Goal: Task Accomplishment & Management: Use online tool/utility

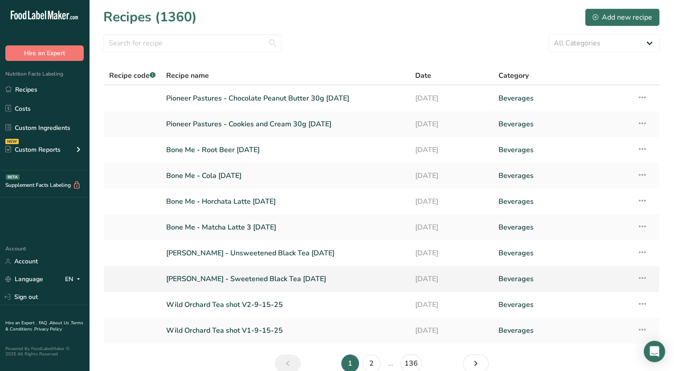
click at [261, 279] on link "Barsotti - Sweetened Black Tea 09-17-2025" at bounding box center [285, 279] width 238 height 19
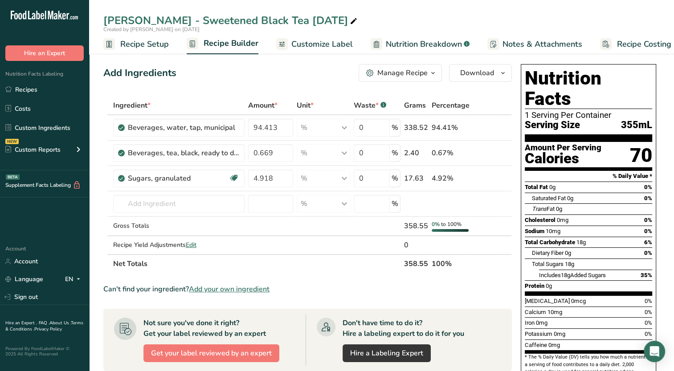
click at [322, 272] on section "Ingredient * Amount * Unit * Waste * .a-a{fill:#347362;}.b-a{fill:#fff;} Grams …" at bounding box center [307, 340] width 408 height 488
click at [15, 92] on link "Recipes" at bounding box center [44, 89] width 89 height 17
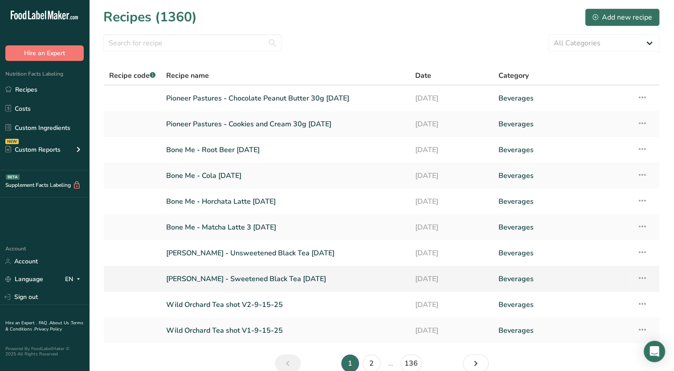
click at [237, 279] on link "Barsotti - Sweetened Black Tea 09-17-2025" at bounding box center [285, 279] width 238 height 19
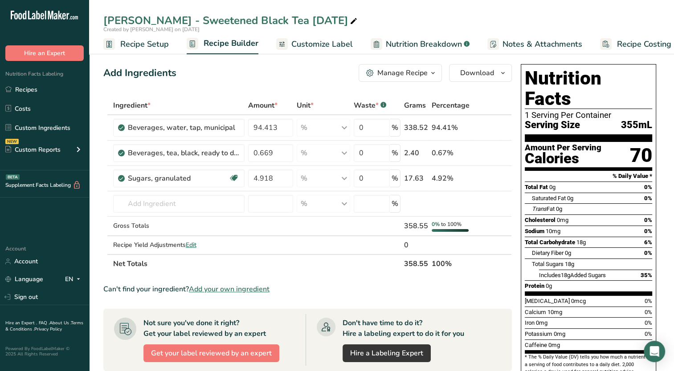
click at [350, 21] on icon at bounding box center [354, 21] width 8 height 12
click at [290, 20] on input "Barsotti - Sweetened Black Tea 09-17-2025" at bounding box center [381, 20] width 556 height 16
type input "[PERSON_NAME] - Sweetened Black Tea [DATE]"
click at [271, 77] on div "Add Ingredients Manage Recipe Delete Recipe Duplicate Recipe Scale Recipe Save …" at bounding box center [307, 73] width 408 height 18
drag, startPoint x: 252, startPoint y: 126, endPoint x: 278, endPoint y: 129, distance: 25.9
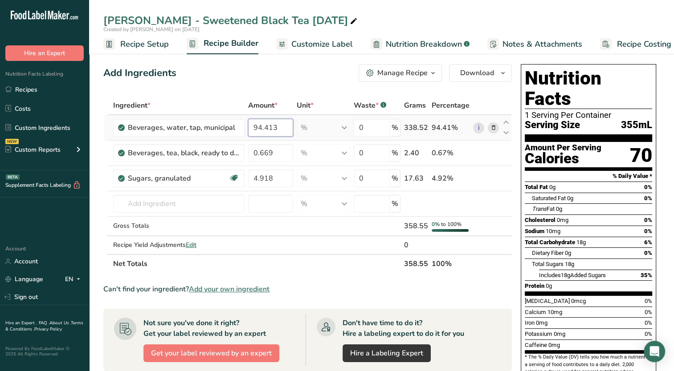
click at [278, 129] on input "94.413" at bounding box center [270, 128] width 45 height 18
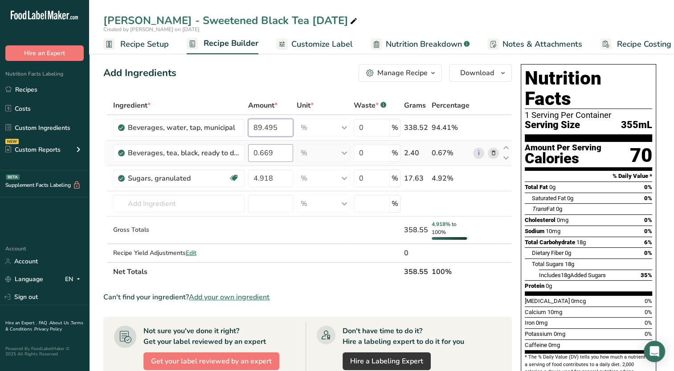
type input "89.495"
click at [281, 154] on div "Ingredient * Amount * Unit * Waste * .a-a{fill:#347362;}.b-a{fill:#fff;} Grams …" at bounding box center [307, 188] width 408 height 185
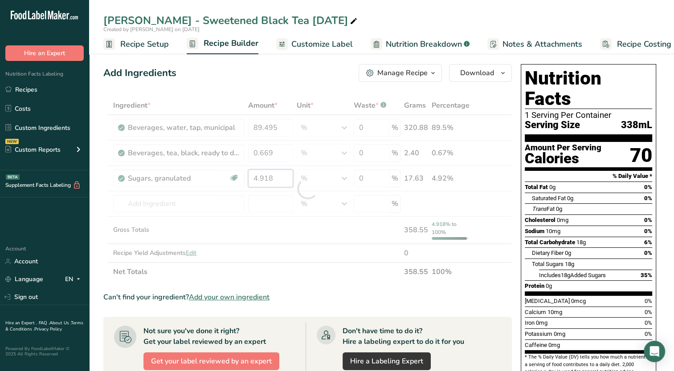
drag, startPoint x: 272, startPoint y: 177, endPoint x: 232, endPoint y: 188, distance: 41.5
click at [232, 188] on div "Ingredient * Amount * Unit * Waste * .a-a{fill:#347362;}.b-a{fill:#fff;} Grams …" at bounding box center [307, 188] width 408 height 185
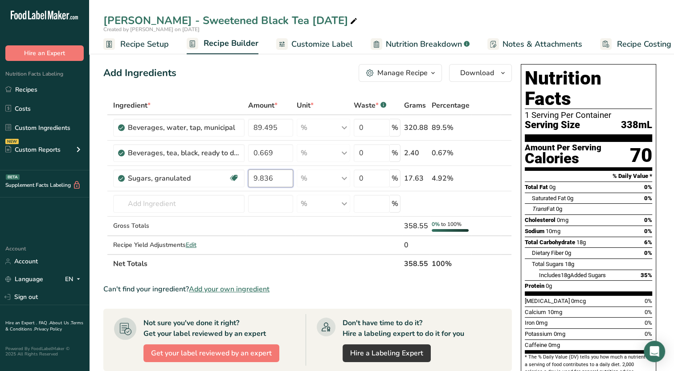
type input "9.836"
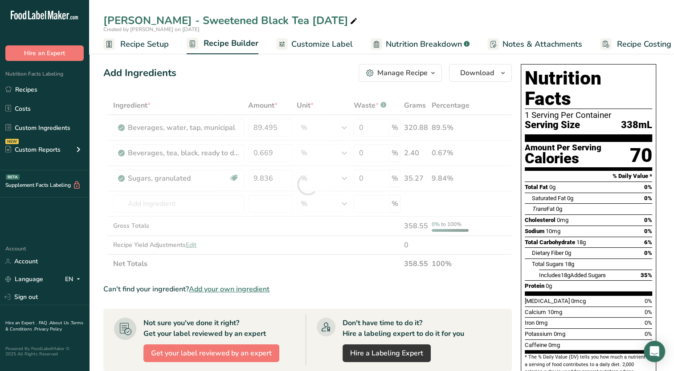
click at [342, 266] on div "Ingredient * Amount * Unit * Waste * .a-a{fill:#347362;}.b-a{fill:#fff;} Grams …" at bounding box center [307, 184] width 408 height 177
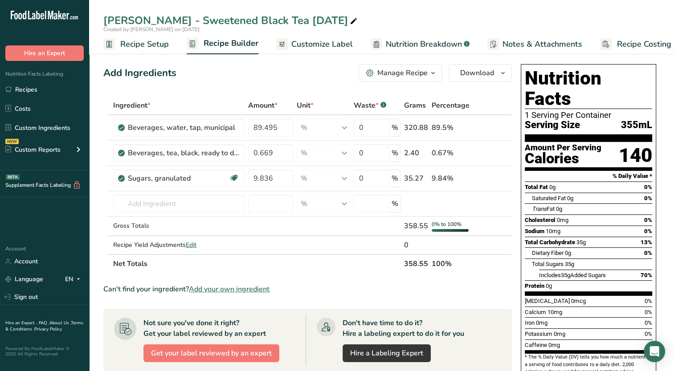
click at [155, 48] on span "Recipe Setup" at bounding box center [144, 44] width 49 height 12
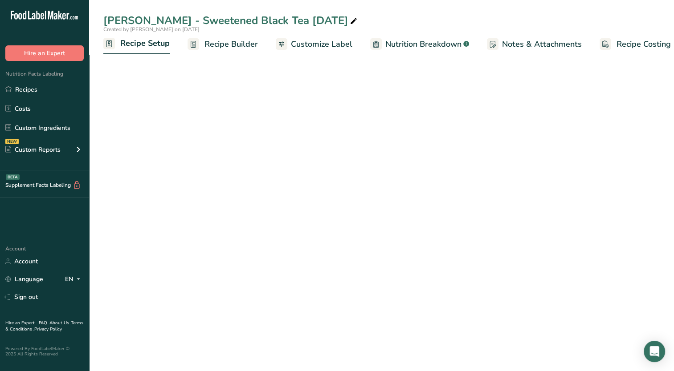
scroll to position [0, 3]
select select "22"
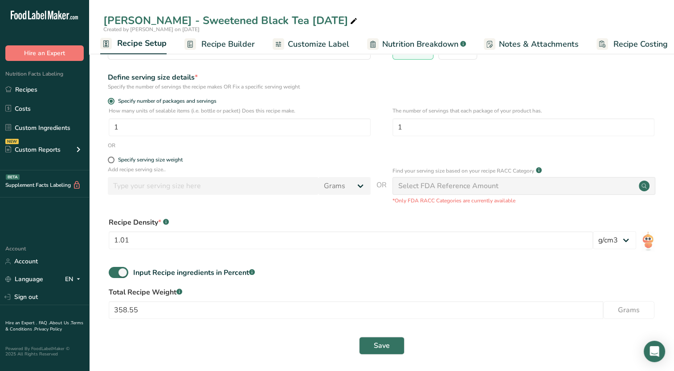
scroll to position [92, 0]
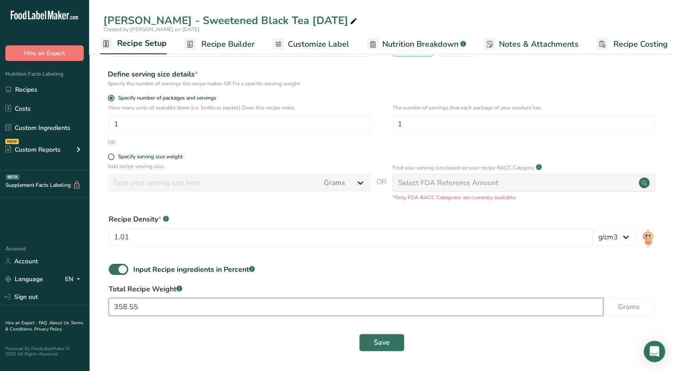
drag, startPoint x: 135, startPoint y: 309, endPoint x: 103, endPoint y: 311, distance: 32.1
click at [103, 311] on div "Total Recipe Weight .a-a{fill:#347362;}.b-a{fill:#fff;} 358.55 Grams" at bounding box center [381, 302] width 556 height 37
type input "239.370"
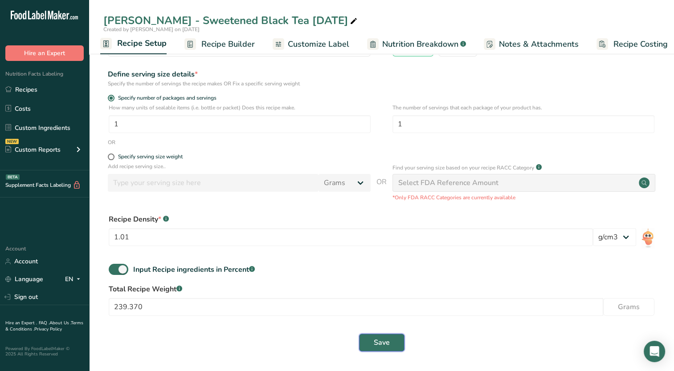
click at [395, 346] on button "Save" at bounding box center [381, 343] width 45 height 18
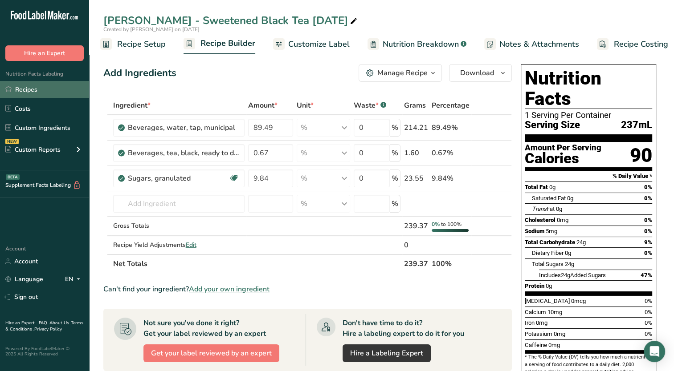
click at [25, 91] on link "Recipes" at bounding box center [44, 89] width 89 height 17
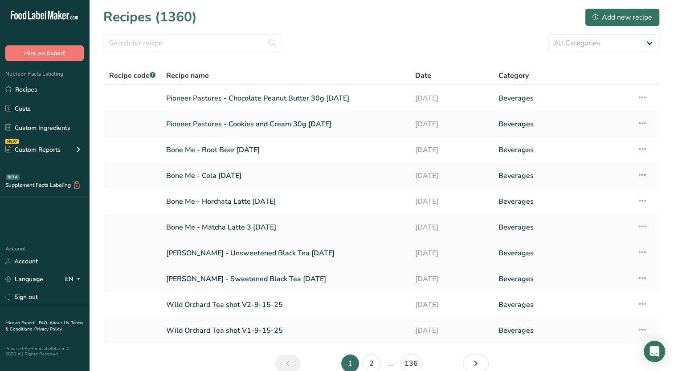
click at [237, 257] on link "[PERSON_NAME] - Unsweetened Black Tea [DATE]" at bounding box center [285, 253] width 238 height 19
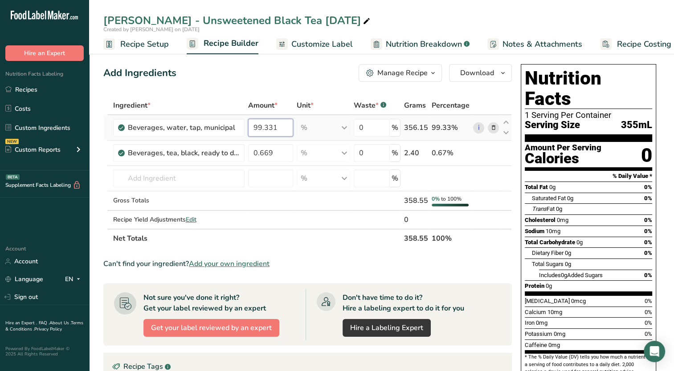
drag, startPoint x: 276, startPoint y: 124, endPoint x: 257, endPoint y: 136, distance: 22.8
click at [257, 136] on input "99.331" at bounding box center [270, 128] width 45 height 18
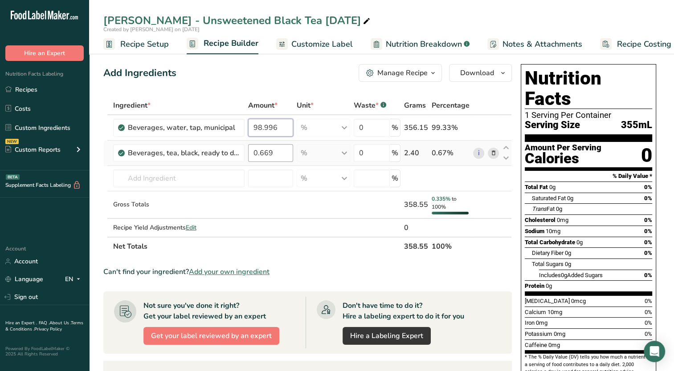
type input "98.996"
click at [283, 151] on div "Ingredient * Amount * Unit * Waste * .a-a{fill:#347362;}.b-a{fill:#fff;} Grams …" at bounding box center [307, 176] width 408 height 160
drag, startPoint x: 272, startPoint y: 153, endPoint x: 241, endPoint y: 157, distance: 31.5
click at [241, 157] on tr "Beverages, tea, black, ready to drink 0.669 % Portions 16 cup Weight Units g kg…" at bounding box center [308, 153] width 408 height 25
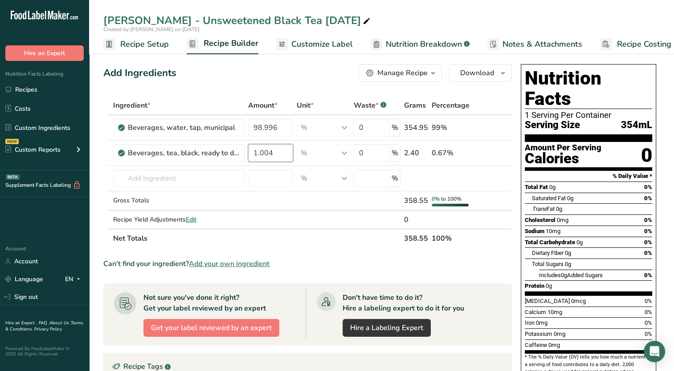
type input "1.004"
click at [321, 248] on section "Ingredient * Amount * Unit * Waste * .a-a{fill:#347362;}.b-a{fill:#fff;} Grams …" at bounding box center [307, 327] width 408 height 462
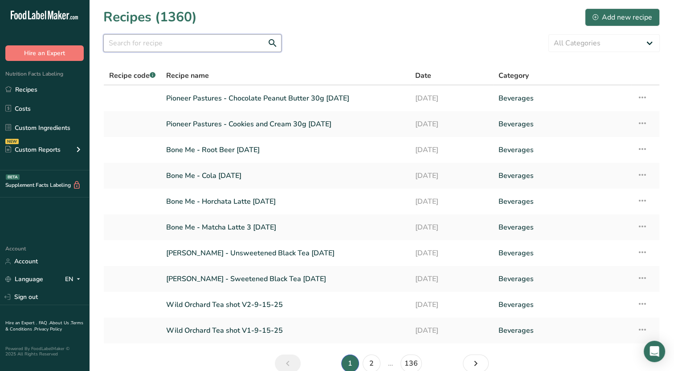
click at [152, 45] on input "text" at bounding box center [192, 43] width 178 height 18
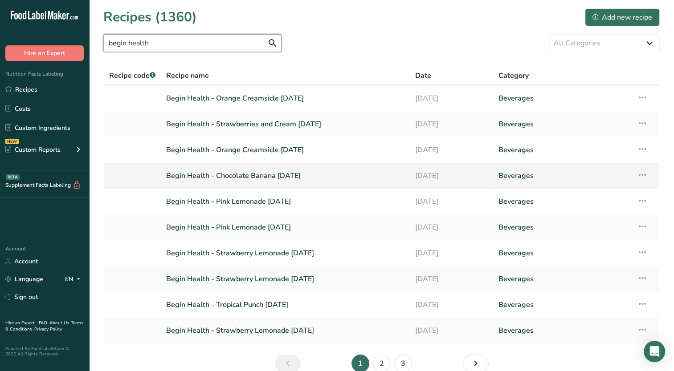
type input "begin health"
click at [641, 177] on icon at bounding box center [642, 175] width 11 height 16
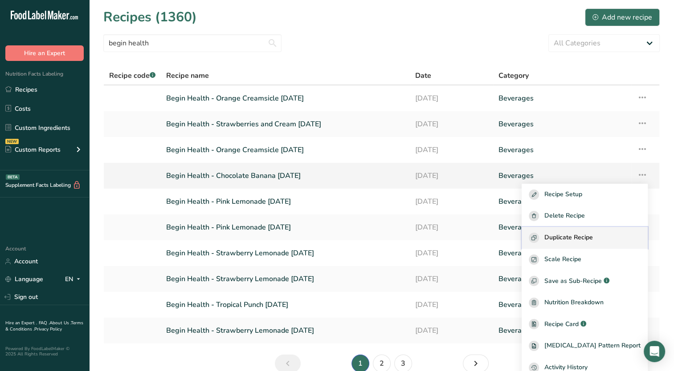
click at [593, 239] on span "Duplicate Recipe" at bounding box center [568, 238] width 49 height 10
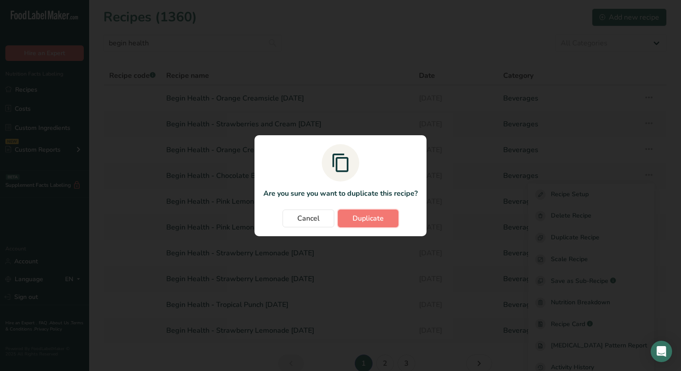
click at [377, 215] on span "Duplicate" at bounding box center [367, 218] width 31 height 11
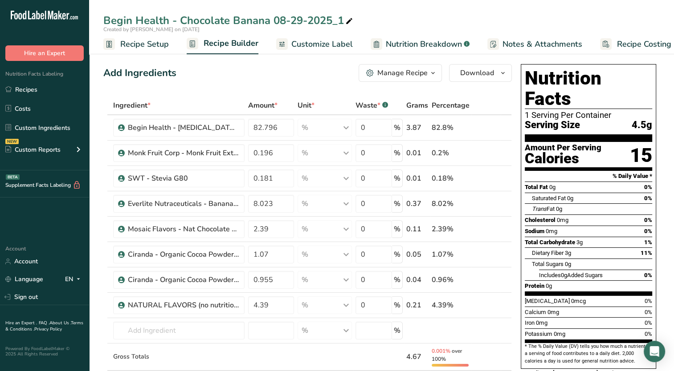
click at [348, 22] on icon at bounding box center [349, 21] width 8 height 12
type input "Begin Health - Chocolate Banana [DATE]"
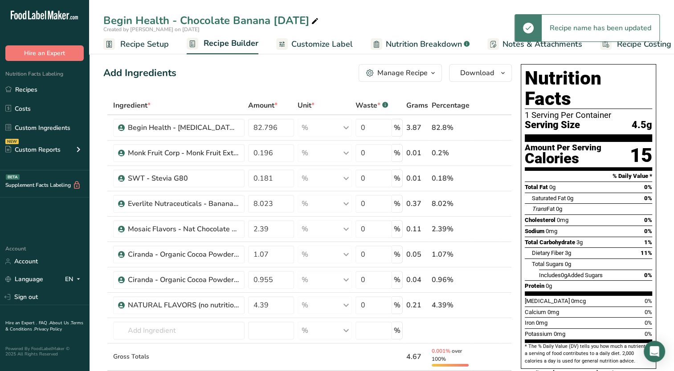
click at [139, 43] on span "Recipe Setup" at bounding box center [144, 44] width 49 height 12
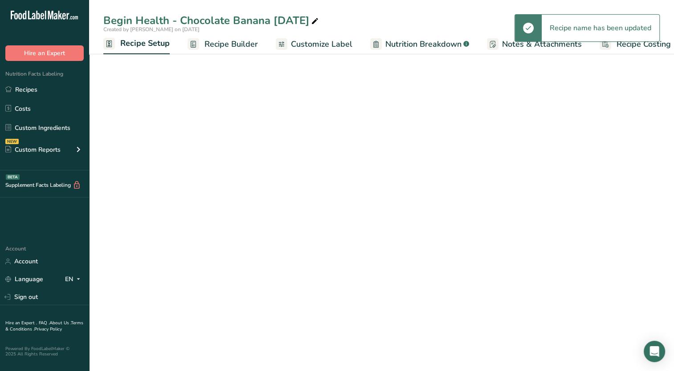
scroll to position [0, 3]
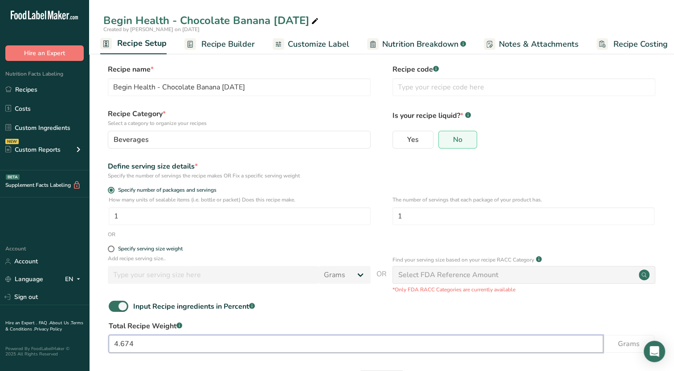
drag, startPoint x: 124, startPoint y: 347, endPoint x: 178, endPoint y: 357, distance: 55.2
click at [178, 357] on div "Total Recipe Weight .a-a{fill:#347362;}.b-a{fill:#fff;} 4.674 Grams" at bounding box center [381, 339] width 556 height 37
click at [231, 237] on div "OR" at bounding box center [381, 235] width 556 height 8
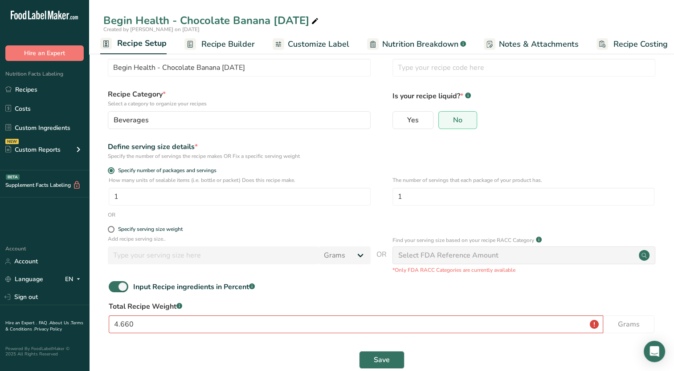
scroll to position [37, 0]
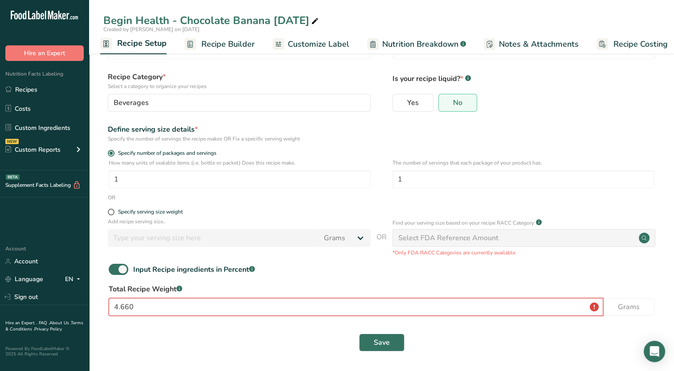
click at [258, 314] on input "4.660" at bounding box center [356, 307] width 494 height 18
type input "4.660"
click at [377, 342] on span "Save" at bounding box center [382, 343] width 16 height 11
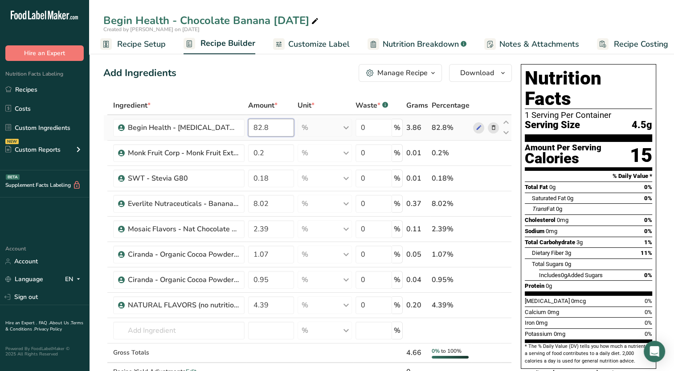
drag, startPoint x: 257, startPoint y: 127, endPoint x: 302, endPoint y: 127, distance: 44.1
click at [302, 127] on tr "Begin Health - [MEDICAL_DATA] Powder 82.8 % Weight Units g kg mg See more Volum…" at bounding box center [308, 127] width 408 height 25
type input "83.049"
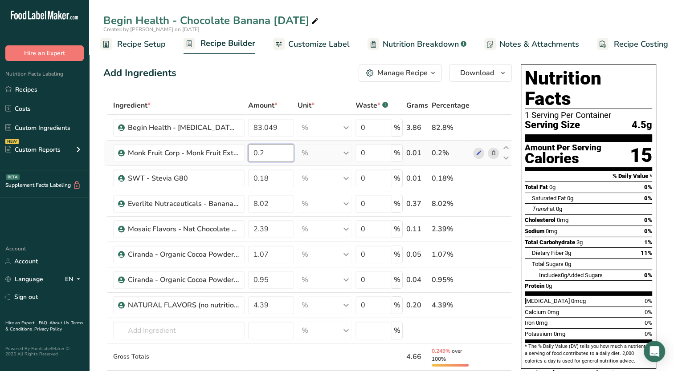
click at [280, 156] on div "Ingredient * Amount * Unit * Waste * .a-a{fill:#347362;}.b-a{fill:#fff;} Grams …" at bounding box center [307, 252] width 408 height 312
drag, startPoint x: 260, startPoint y: 154, endPoint x: 268, endPoint y: 155, distance: 8.0
click at [268, 155] on input "0.2" at bounding box center [271, 153] width 46 height 18
type input "0.196"
click at [281, 96] on div "Ingredient * Amount * Unit * Waste * .a-a{fill:#347362;}.b-a{fill:#fff;} Grams …" at bounding box center [307, 252] width 408 height 312
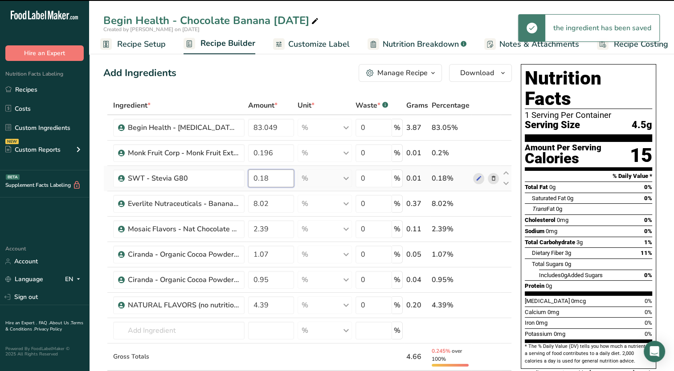
click at [284, 179] on input "0.18" at bounding box center [271, 179] width 46 height 18
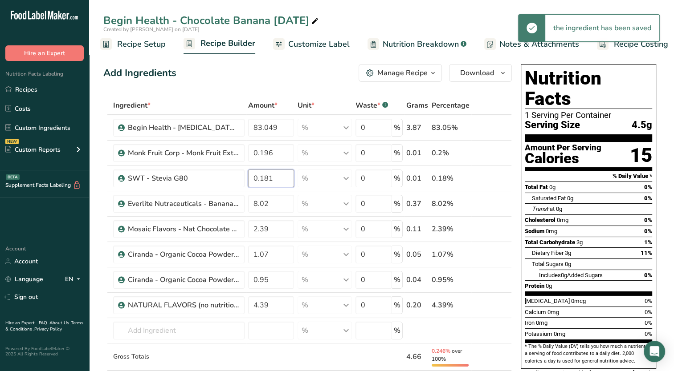
type input "0.181"
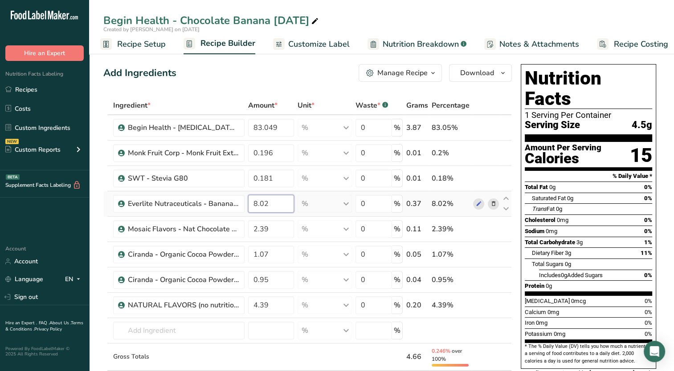
click at [269, 205] on input "8.02" at bounding box center [271, 204] width 46 height 18
drag, startPoint x: 267, startPoint y: 203, endPoint x: 280, endPoint y: 200, distance: 13.6
click at [280, 200] on input "8.02" at bounding box center [271, 204] width 46 height 18
type input "8.047"
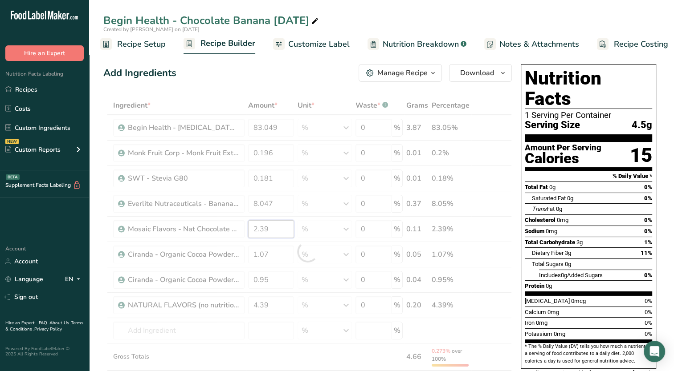
click at [283, 222] on div "Ingredient * Amount * Unit * Waste * .a-a{fill:#347362;}.b-a{fill:#fff;} Grams …" at bounding box center [307, 252] width 408 height 312
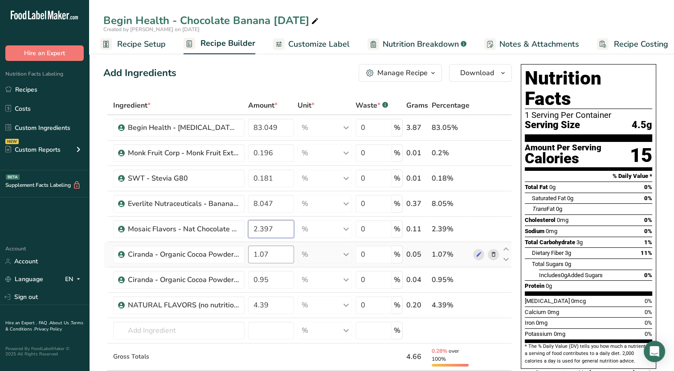
type input "2.397"
click at [275, 253] on div "Ingredient * Amount * Unit * Waste * .a-a{fill:#347362;}.b-a{fill:#fff;} Grams …" at bounding box center [307, 252] width 408 height 312
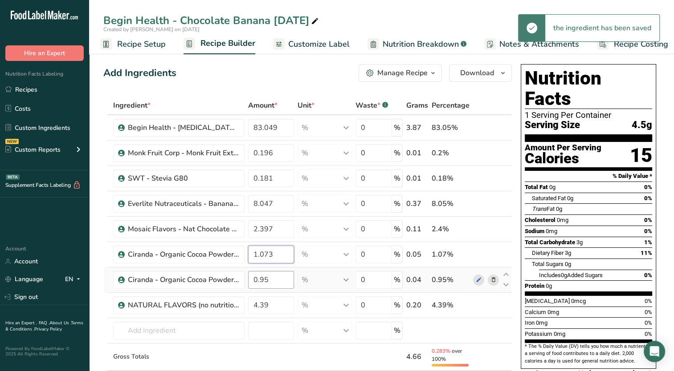
type input "1.073"
click at [265, 277] on div "Ingredient * Amount * Unit * Waste * .a-a{fill:#347362;}.b-a{fill:#fff;} Grams …" at bounding box center [307, 252] width 408 height 312
drag, startPoint x: 258, startPoint y: 277, endPoint x: 271, endPoint y: 277, distance: 12.5
click at [271, 277] on input "0.95" at bounding box center [271, 280] width 46 height 18
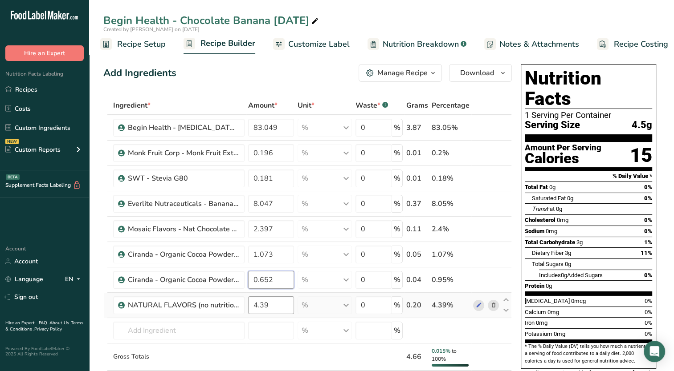
type input "0.652"
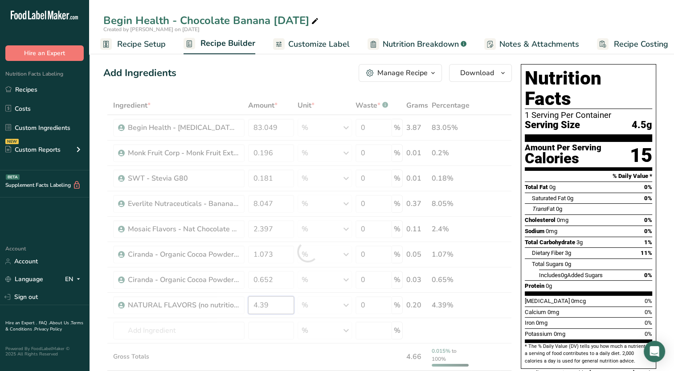
click at [281, 307] on div "Ingredient * Amount * Unit * Waste * .a-a{fill:#347362;}.b-a{fill:#fff;} Grams …" at bounding box center [307, 252] width 408 height 312
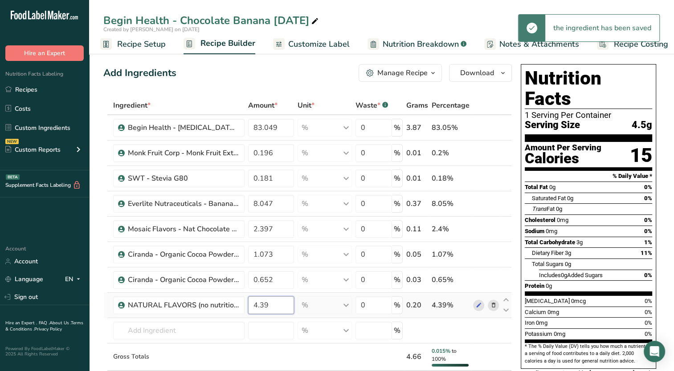
drag, startPoint x: 261, startPoint y: 304, endPoint x: 270, endPoint y: 304, distance: 9.4
click at [270, 304] on input "4.39" at bounding box center [271, 306] width 46 height 18
type input "4.404"
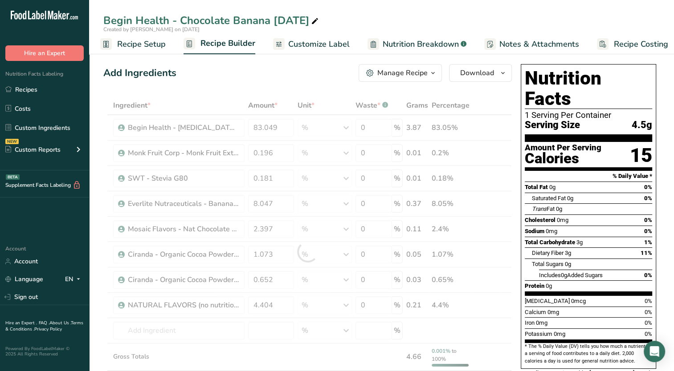
click at [253, 74] on div "Add Ingredients Manage Recipe Delete Recipe Duplicate Recipe Scale Recipe Save …" at bounding box center [307, 73] width 408 height 18
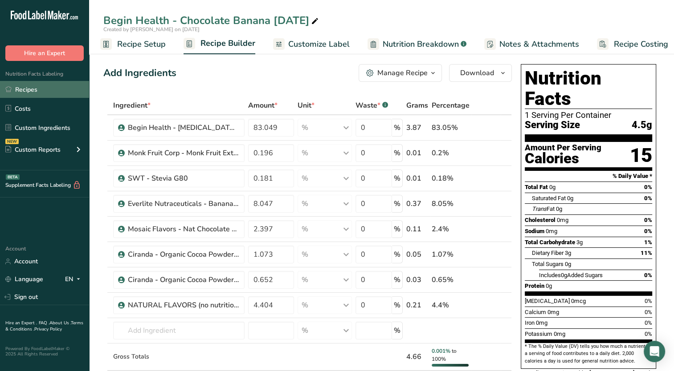
click at [20, 90] on link "Recipes" at bounding box center [44, 89] width 89 height 17
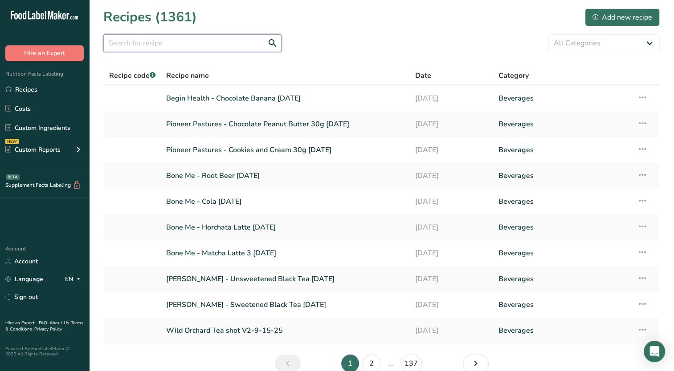
click at [225, 43] on input "text" at bounding box center [192, 43] width 178 height 18
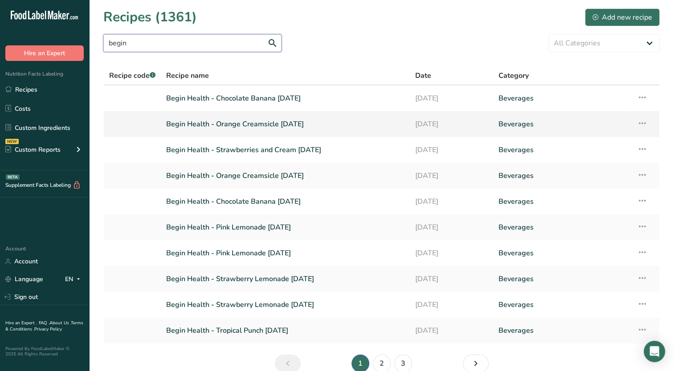
type input "begin"
click at [643, 124] on icon at bounding box center [642, 123] width 11 height 16
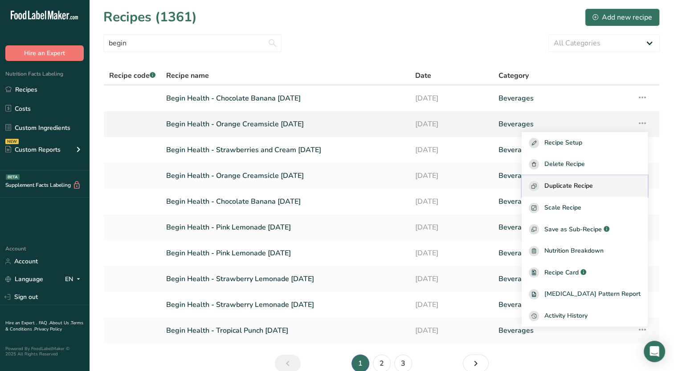
click at [593, 190] on span "Duplicate Recipe" at bounding box center [568, 186] width 49 height 10
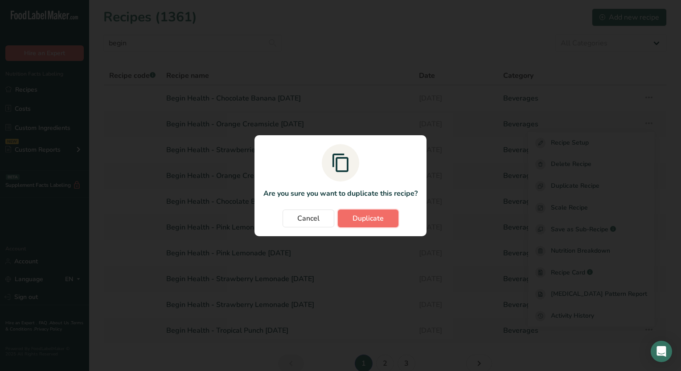
click at [387, 225] on button "Duplicate" at bounding box center [368, 219] width 61 height 18
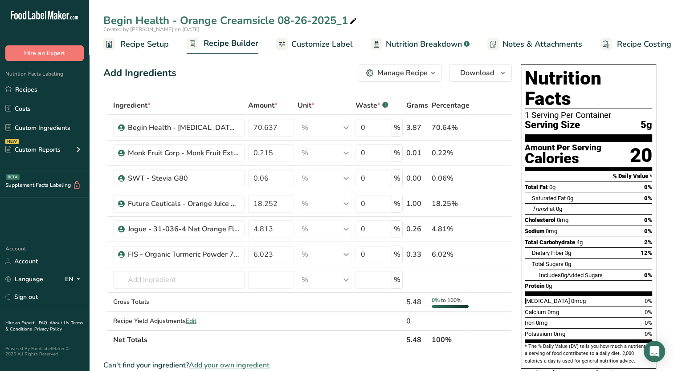
click at [354, 20] on icon at bounding box center [353, 21] width 8 height 12
type input "Begin Health - Orange Creamsicle [DATE]"
click at [254, 86] on div "Add Ingredients Manage Recipe Delete Recipe Duplicate Recipe Scale Recipe Save …" at bounding box center [310, 368] width 414 height 614
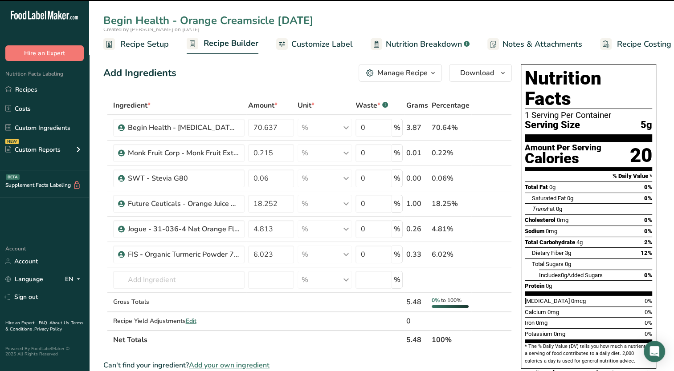
click at [150, 46] on span "Recipe Setup" at bounding box center [144, 44] width 49 height 12
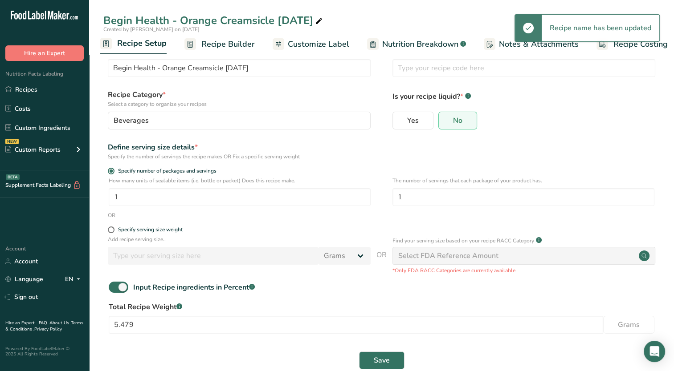
scroll to position [37, 0]
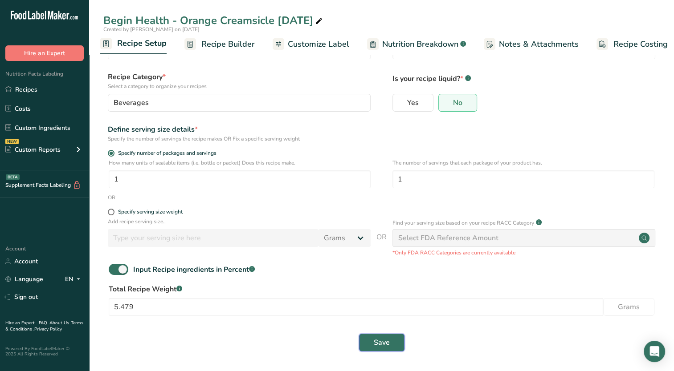
click at [399, 346] on button "Save" at bounding box center [381, 343] width 45 height 18
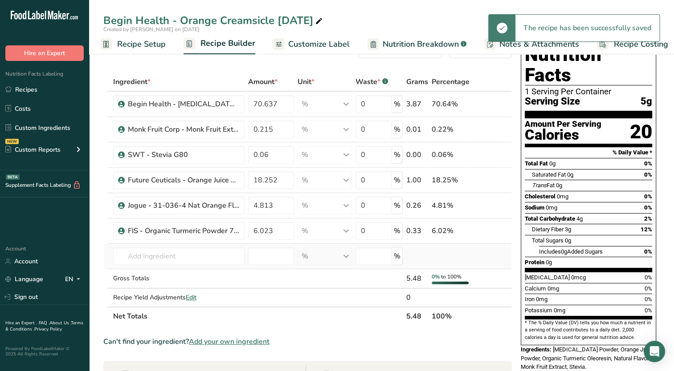
scroll to position [45, 0]
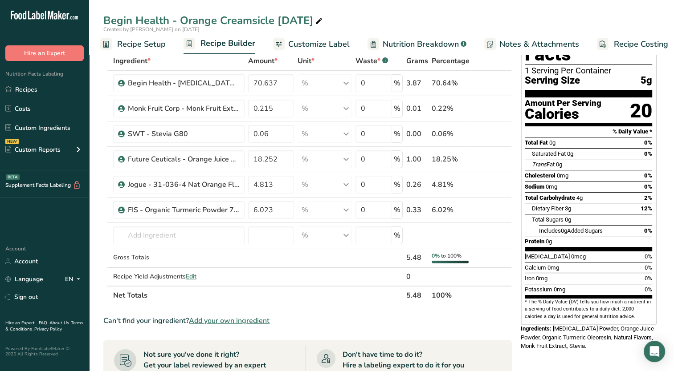
click at [339, 323] on div "Can't find your ingredient? Add your own ingredient" at bounding box center [307, 321] width 408 height 11
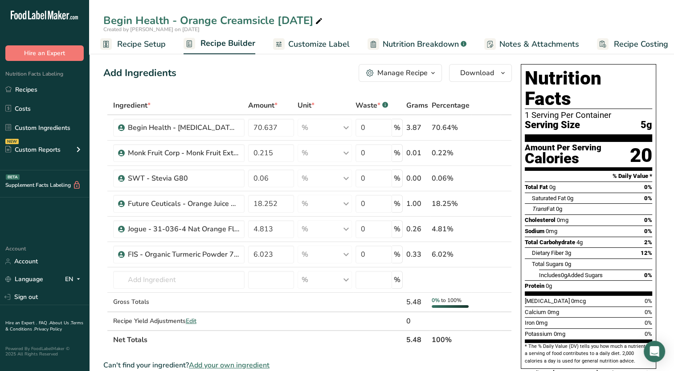
scroll to position [0, 0]
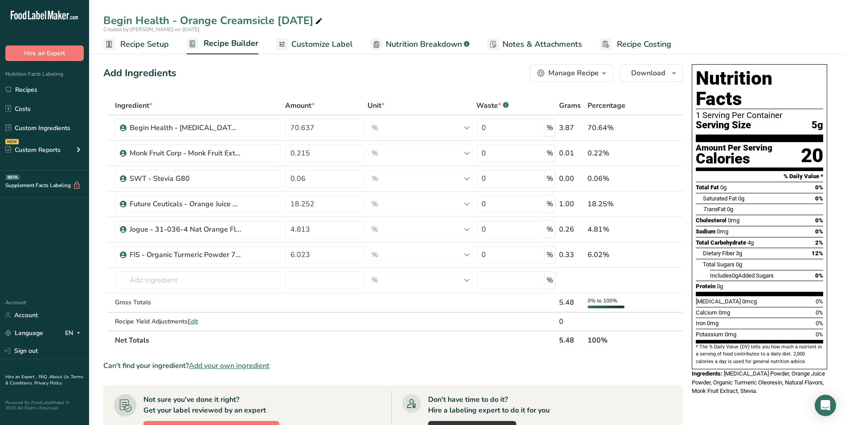
click at [503, 45] on span "Notes & Attachments" at bounding box center [542, 44] width 80 height 12
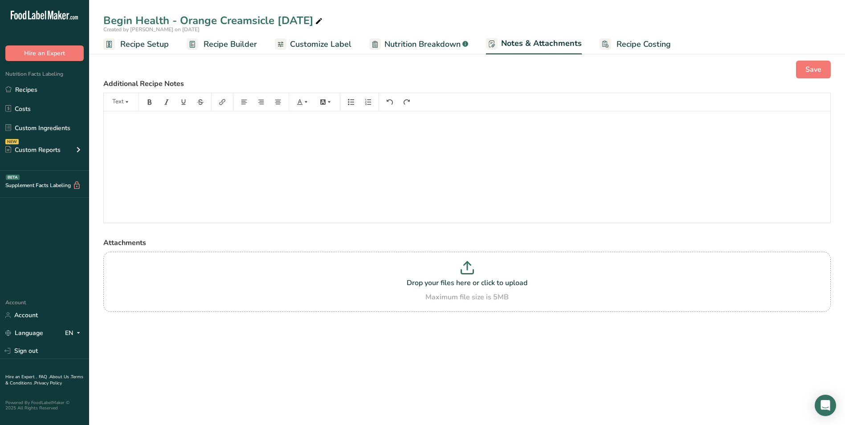
click at [411, 48] on span "Nutrition Breakdown" at bounding box center [422, 44] width 76 height 12
select select "Calories"
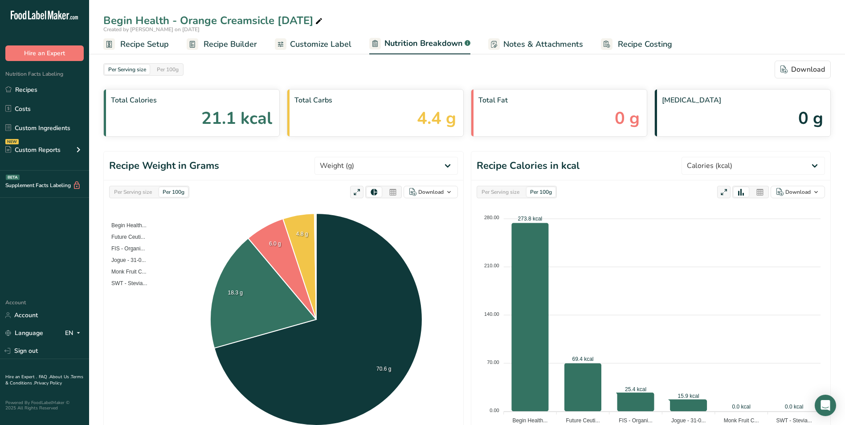
click at [322, 49] on span "Customize Label" at bounding box center [320, 44] width 61 height 12
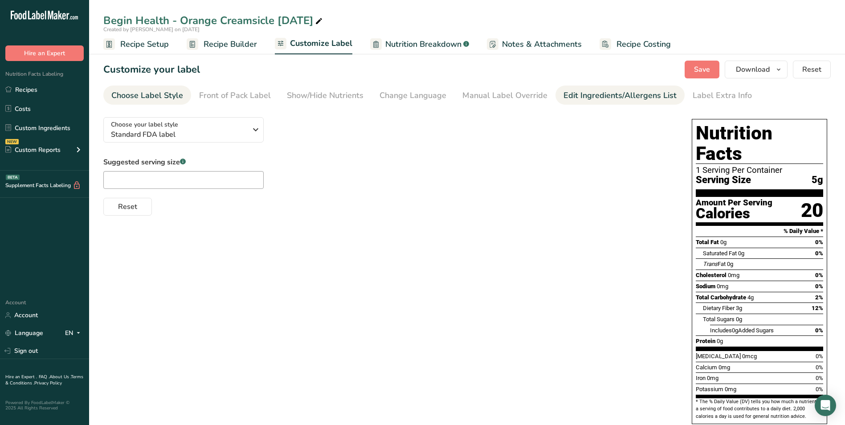
click at [589, 98] on div "Edit Ingredients/Allergens List" at bounding box center [619, 96] width 113 height 12
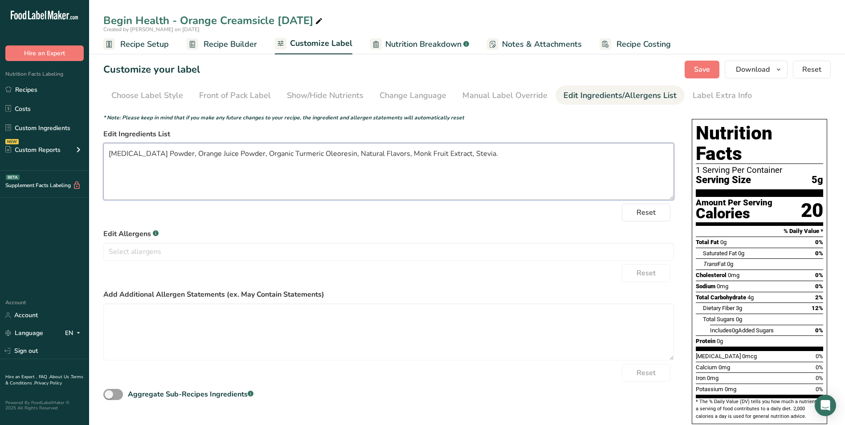
drag, startPoint x: 489, startPoint y: 162, endPoint x: 108, endPoint y: 170, distance: 381.8
click at [108, 170] on textarea "[MEDICAL_DATA] Powder, Orange Juice Powder, Organic Turmeric Oleoresin, Natural…" at bounding box center [388, 171] width 571 height 57
click at [287, 169] on textarea "[MEDICAL_DATA] Powder, Orange Juice Powder, Organic Turmeric Oleoresin, Natural…" at bounding box center [388, 171] width 571 height 57
click at [44, 87] on link "Recipes" at bounding box center [44, 89] width 89 height 17
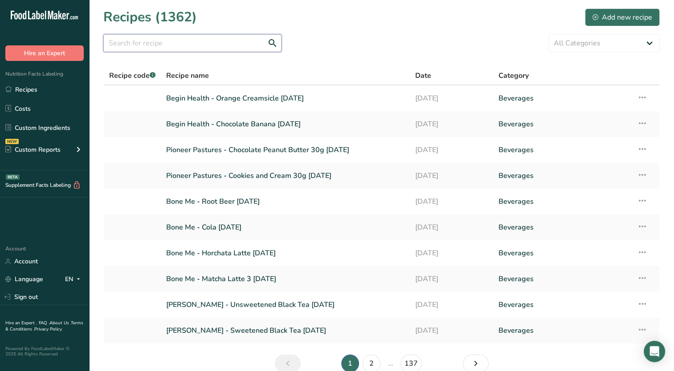
click at [142, 47] on input "text" at bounding box center [192, 43] width 178 height 18
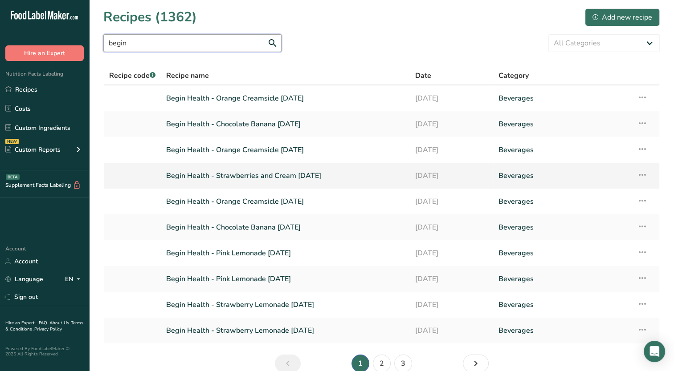
type input "begin"
click at [640, 170] on icon at bounding box center [642, 175] width 11 height 16
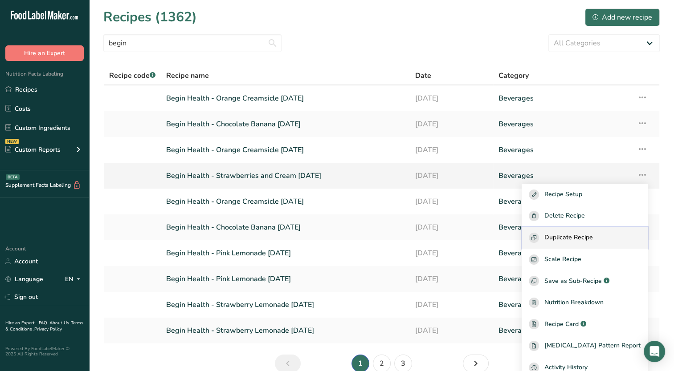
click at [611, 239] on div "Duplicate Recipe" at bounding box center [585, 238] width 112 height 10
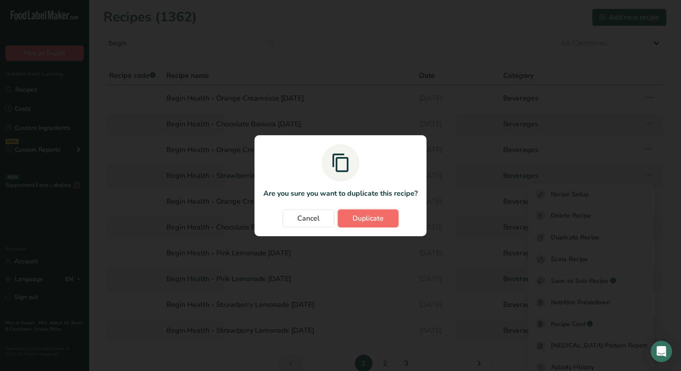
click at [373, 220] on span "Duplicate" at bounding box center [367, 218] width 31 height 11
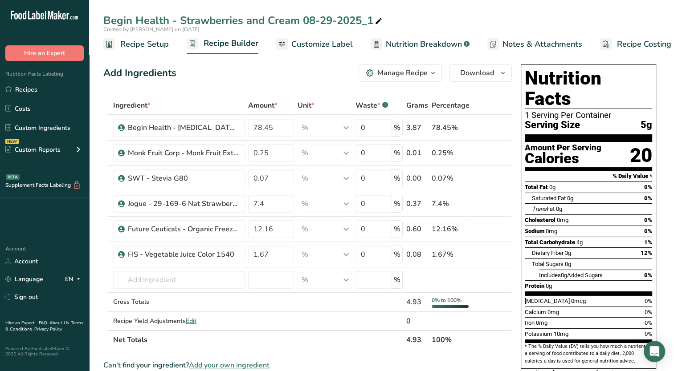
click at [377, 20] on icon at bounding box center [379, 21] width 8 height 12
type input "Begin Health - Strawberries and Cream [DATE]"
click at [310, 76] on div "Add Ingredients Manage Recipe Delete Recipe Duplicate Recipe Scale Recipe Save …" at bounding box center [307, 73] width 408 height 18
click at [155, 45] on span "Recipe Setup" at bounding box center [144, 44] width 49 height 12
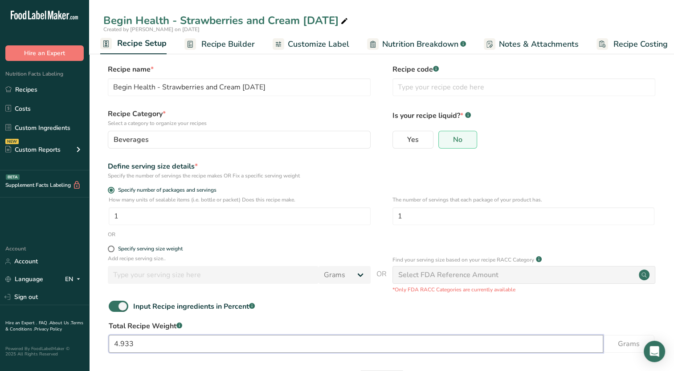
drag, startPoint x: 154, startPoint y: 343, endPoint x: 110, endPoint y: 350, distance: 44.7
click at [110, 350] on input "4.933" at bounding box center [356, 344] width 494 height 18
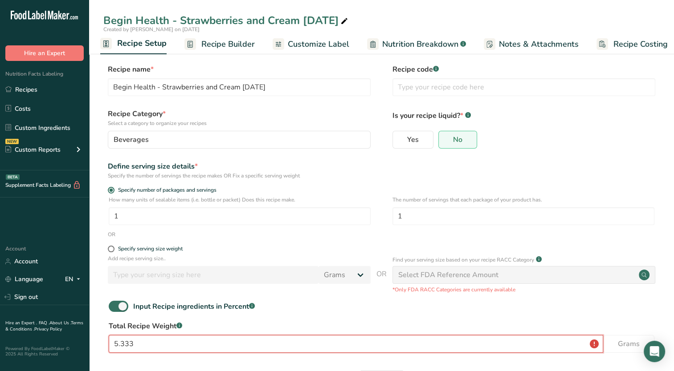
type input "5.333"
click at [271, 243] on form "Recipe name * Begin Health - Strawberries and Cream [DATE] Recipe code .a-a{fil…" at bounding box center [381, 229] width 556 height 330
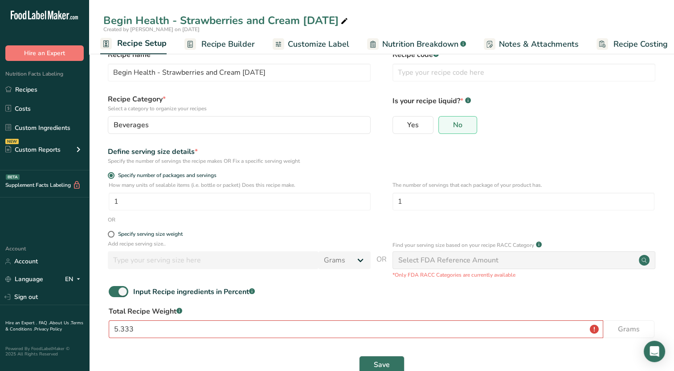
scroll to position [37, 0]
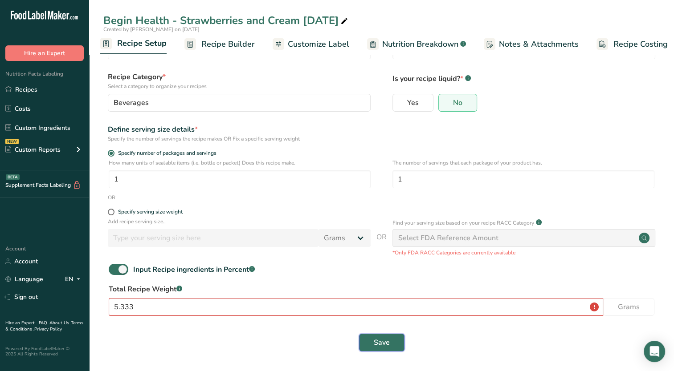
click at [379, 340] on span "Save" at bounding box center [382, 343] width 16 height 11
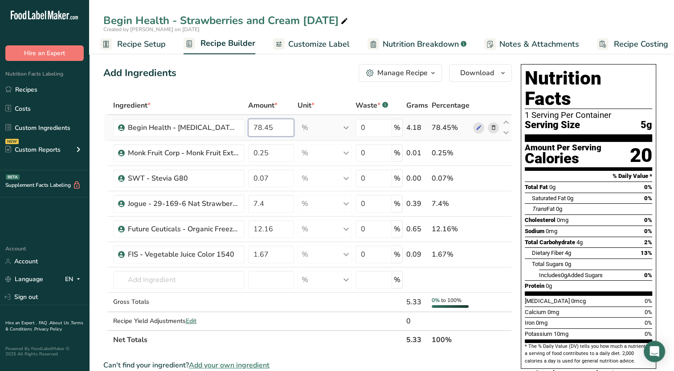
drag, startPoint x: 257, startPoint y: 124, endPoint x: 308, endPoint y: 122, distance: 51.7
click at [308, 122] on tr "Begin Health - [MEDICAL_DATA] Powder 78.45 % Weight Units g kg mg See more Volu…" at bounding box center [308, 127] width 408 height 25
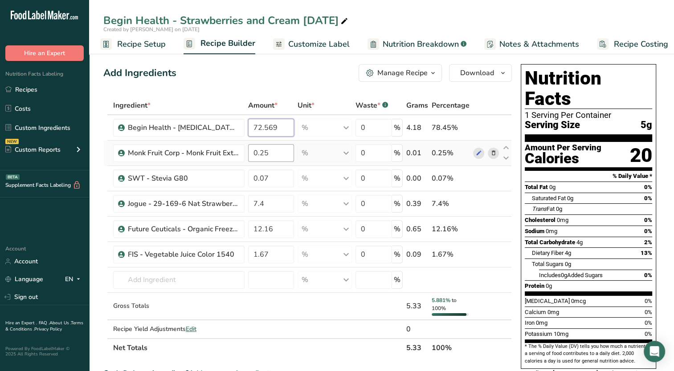
type input "72.569"
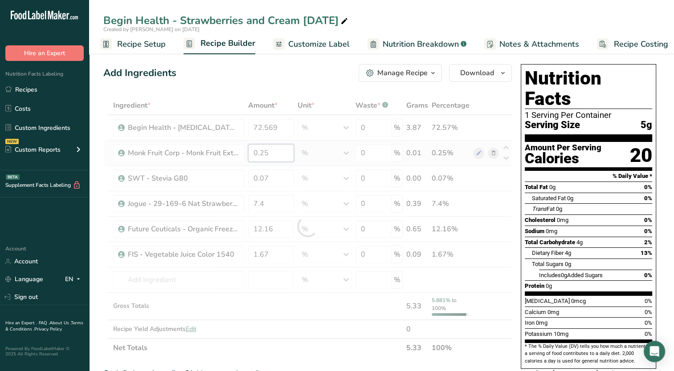
click at [281, 158] on div "Ingredient * Amount * Unit * Waste * .a-a{fill:#347362;}.b-a{fill:#fff;} Grams …" at bounding box center [307, 226] width 408 height 261
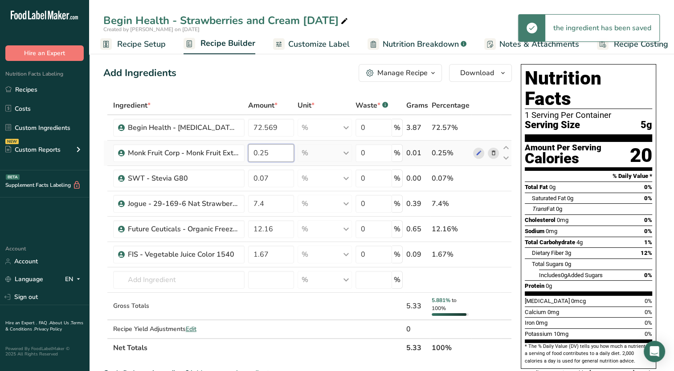
drag, startPoint x: 263, startPoint y: 154, endPoint x: 277, endPoint y: 153, distance: 13.8
click at [277, 153] on input "0.25" at bounding box center [271, 153] width 46 height 18
type input "0.229"
click at [276, 177] on div "Ingredient * Amount * Unit * Waste * .a-a{fill:#347362;}.b-a{fill:#fff;} Grams …" at bounding box center [307, 226] width 408 height 261
drag, startPoint x: 264, startPoint y: 177, endPoint x: 275, endPoint y: 176, distance: 11.7
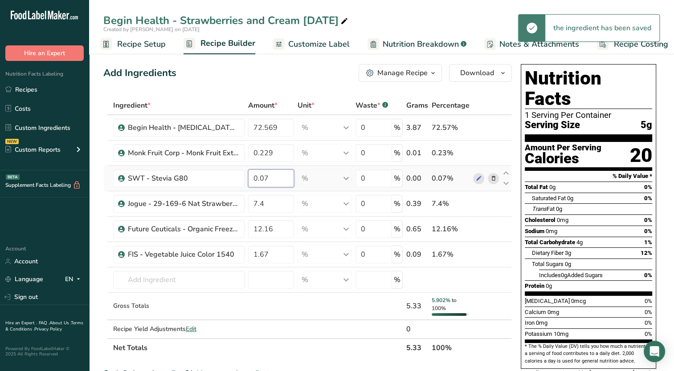
click at [275, 176] on input "0.07" at bounding box center [271, 179] width 46 height 18
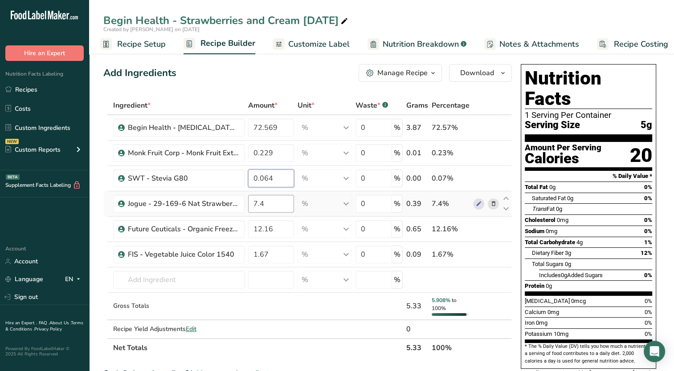
type input "0.064"
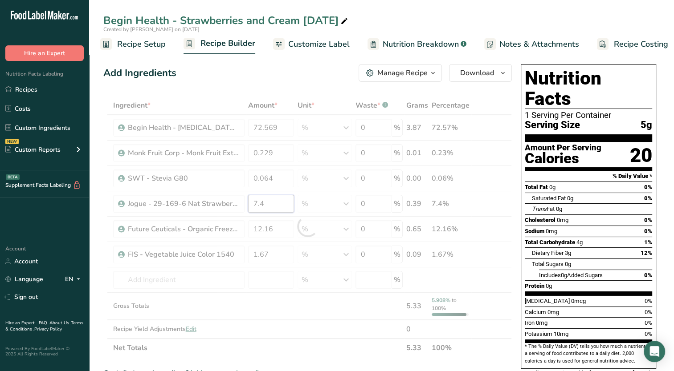
click at [267, 197] on div "Ingredient * Amount * Unit * Waste * .a-a{fill:#347362;}.b-a{fill:#fff;} Grams …" at bounding box center [307, 226] width 408 height 261
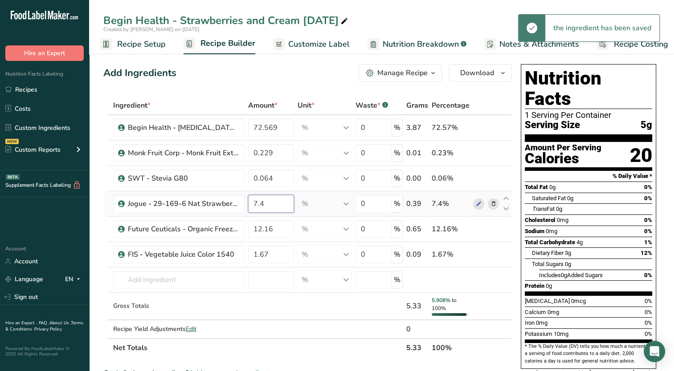
drag, startPoint x: 264, startPoint y: 206, endPoint x: 256, endPoint y: 208, distance: 7.9
click at [256, 209] on input "7.4" at bounding box center [271, 204] width 46 height 18
type input "7"
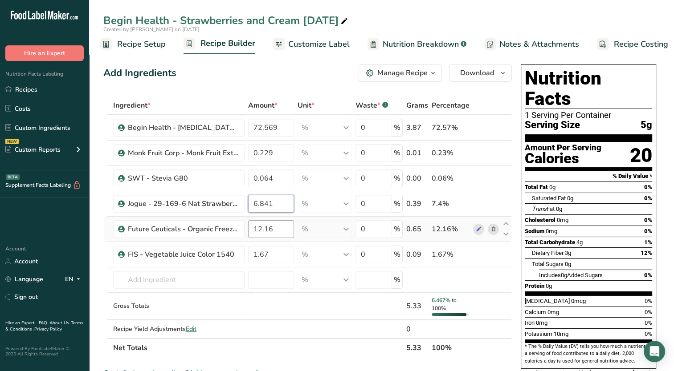
type input "6.841"
click at [283, 228] on div "Ingredient * Amount * Unit * Waste * .a-a{fill:#347362;}.b-a{fill:#fff;} Grams …" at bounding box center [307, 226] width 408 height 261
drag, startPoint x: 258, startPoint y: 232, endPoint x: 285, endPoint y: 226, distance: 28.4
click at [285, 226] on input "12.16" at bounding box center [271, 229] width 46 height 18
type input "18.752"
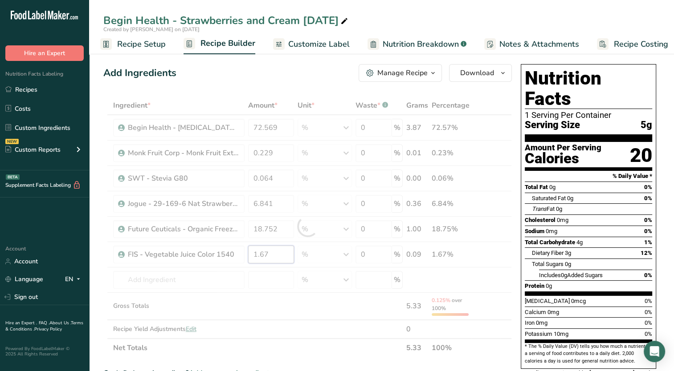
click at [274, 257] on div "Ingredient * Amount * Unit * Waste * .a-a{fill:#347362;}.b-a{fill:#fff;} Grams …" at bounding box center [307, 226] width 408 height 261
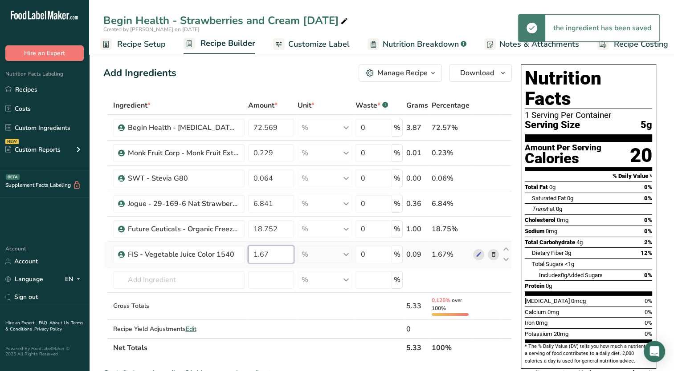
drag, startPoint x: 260, startPoint y: 253, endPoint x: 298, endPoint y: 253, distance: 37.9
click at [298, 253] on tr "FIS - Vegetable Juice Color 1540 1.67 % Weight Units g kg mg See more Volume Un…" at bounding box center [308, 254] width 408 height 25
type input "1.546"
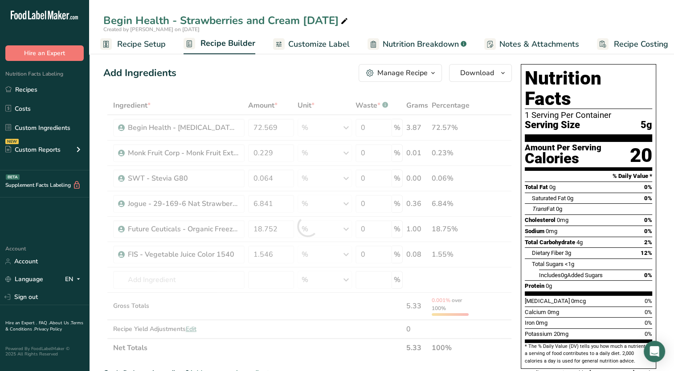
click at [260, 75] on div "Add Ingredients Manage Recipe Delete Recipe Duplicate Recipe Scale Recipe Save …" at bounding box center [307, 73] width 408 height 18
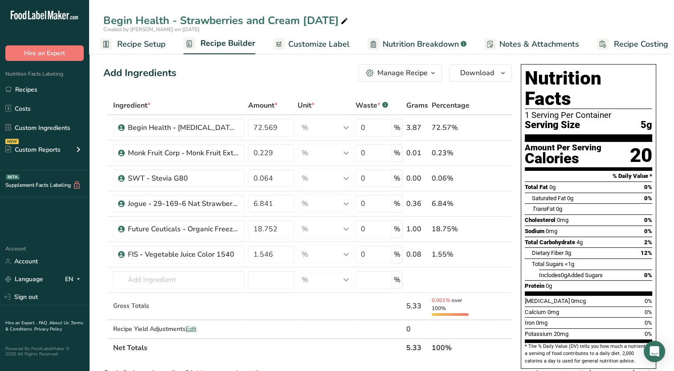
click at [302, 44] on span "Customize Label" at bounding box center [318, 44] width 61 height 12
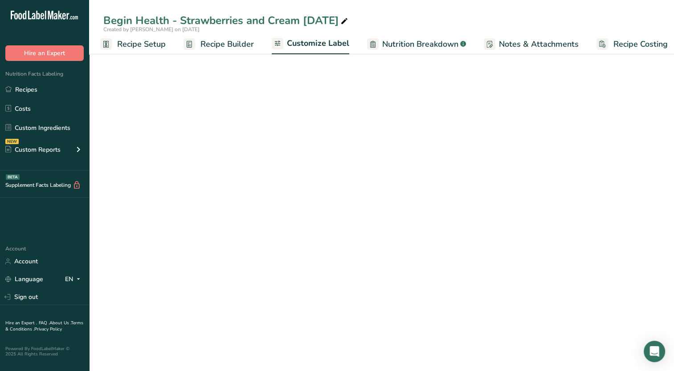
scroll to position [0, 11]
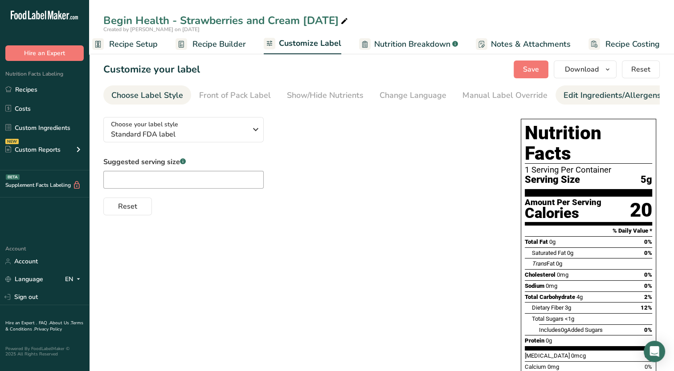
click at [565, 95] on div "Edit Ingredients/Allergens List" at bounding box center [619, 96] width 113 height 12
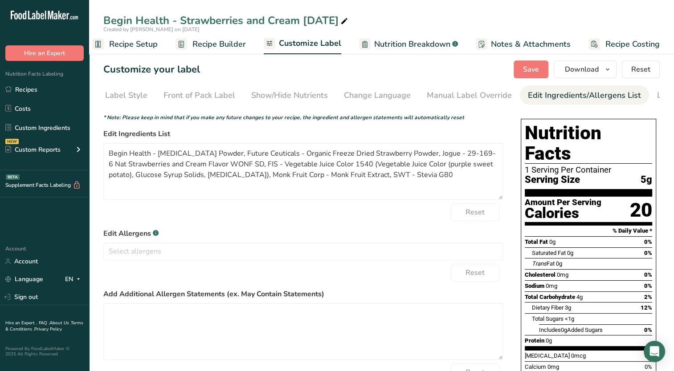
scroll to position [0, 91]
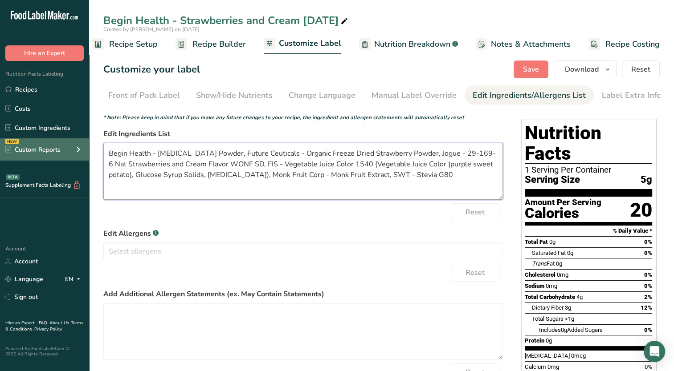
drag, startPoint x: 158, startPoint y: 157, endPoint x: 85, endPoint y: 159, distance: 73.1
click at [85, 159] on div ".a-20{fill:#fff;} Hire an Expert Nutrition Facts Labeling Recipes Costs Custom …" at bounding box center [337, 254] width 674 height 509
drag, startPoint x: 226, startPoint y: 155, endPoint x: 167, endPoint y: 159, distance: 59.4
click at [167, 159] on textarea "[MEDICAL_DATA] Powder, Future Ceuticals - Organic Freeze Dried Strawberry Powde…" at bounding box center [303, 171] width 400 height 57
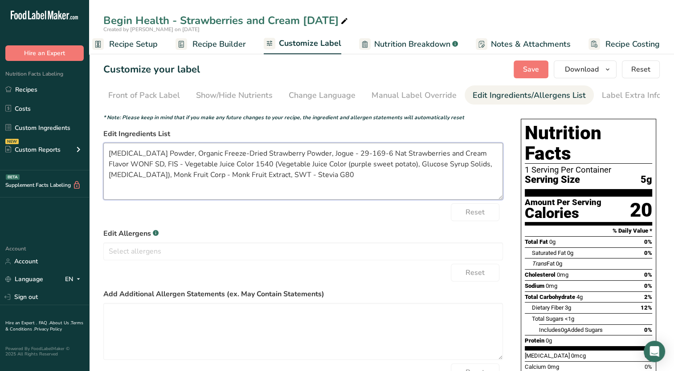
drag, startPoint x: 302, startPoint y: 156, endPoint x: 142, endPoint y: 167, distance: 161.1
click at [142, 167] on textarea "[MEDICAL_DATA] Powder, Organic Freeze-Dried Strawberry Powder, Jogue - 29-169-6…" at bounding box center [303, 171] width 400 height 57
drag, startPoint x: 464, startPoint y: 157, endPoint x: 356, endPoint y: 152, distance: 107.5
click at [356, 152] on textarea "[MEDICAL_DATA] Powder, Organic Freeze-Dried Strawberry Powder, Natural Flavors,…" at bounding box center [303, 171] width 400 height 57
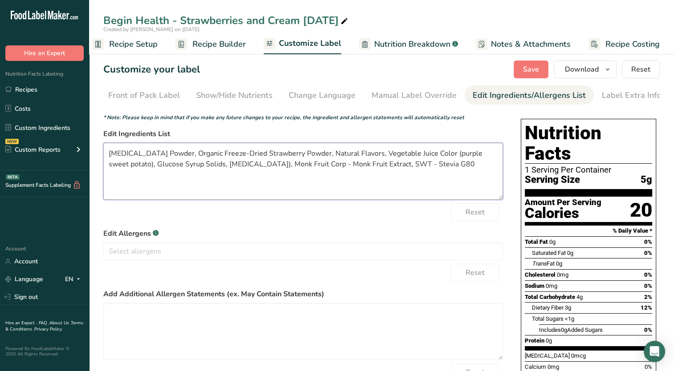
click at [495, 157] on textarea "[MEDICAL_DATA] Powder, Organic Freeze-Dried Strawberry Powder, Natural Flavors,…" at bounding box center [303, 171] width 400 height 57
drag, startPoint x: 113, startPoint y: 167, endPoint x: 108, endPoint y: 168, distance: 5.4
click at [108, 168] on textarea "[MEDICAL_DATA] Powder, Organic Freeze-Dried Strawberry Powder, Natural Flavors,…" at bounding box center [303, 171] width 400 height 57
drag, startPoint x: 139, startPoint y: 167, endPoint x: 135, endPoint y: 167, distance: 4.5
click at [135, 167] on textarea "[MEDICAL_DATA] Powder, Organic Freeze-Dried Strawberry Powder, Natural Flavors,…" at bounding box center [303, 171] width 400 height 57
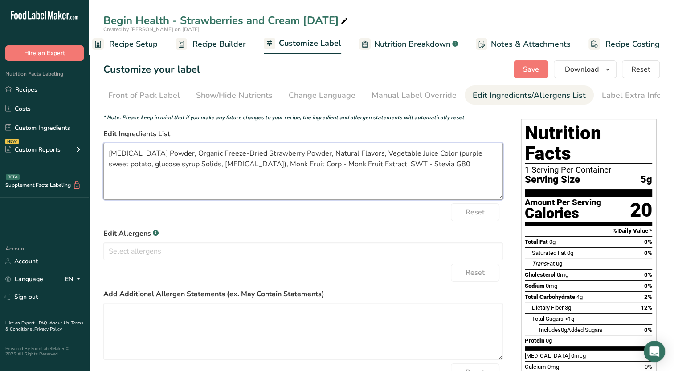
click at [156, 167] on textarea "[MEDICAL_DATA] Powder, Organic Freeze-Dried Strawberry Powder, Natural Flavors,…" at bounding box center [303, 171] width 400 height 57
click at [177, 168] on textarea "[MEDICAL_DATA] Powder, Organic Freeze-Dried Strawberry Powder, Natural Flavors,…" at bounding box center [303, 171] width 400 height 57
drag, startPoint x: 198, startPoint y: 167, endPoint x: 193, endPoint y: 168, distance: 5.0
click at [193, 168] on textarea "[MEDICAL_DATA] Powder, Organic Freeze-Dried Strawberry Powder, Natural Flavors,…" at bounding box center [303, 171] width 400 height 57
drag, startPoint x: 271, startPoint y: 165, endPoint x: 212, endPoint y: 169, distance: 59.3
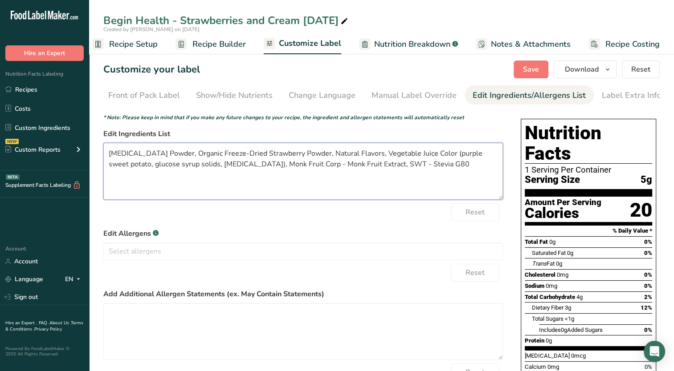
click at [212, 169] on textarea "[MEDICAL_DATA] Powder, Organic Freeze-Dried Strawberry Powder, Natural Flavors,…" at bounding box center [303, 171] width 400 height 57
drag, startPoint x: 269, startPoint y: 168, endPoint x: 278, endPoint y: 166, distance: 9.1
click at [278, 166] on textarea "[MEDICAL_DATA] Powder, Organic Freeze-Dried Strawberry Powder, Natural Flavors,…" at bounding box center [303, 171] width 400 height 57
drag, startPoint x: 300, startPoint y: 165, endPoint x: 282, endPoint y: 169, distance: 18.6
click at [276, 171] on textarea "[MEDICAL_DATA] Powder, Organic Freeze-Dried Strawberry Powder, Natural Flavors,…" at bounding box center [303, 171] width 400 height 57
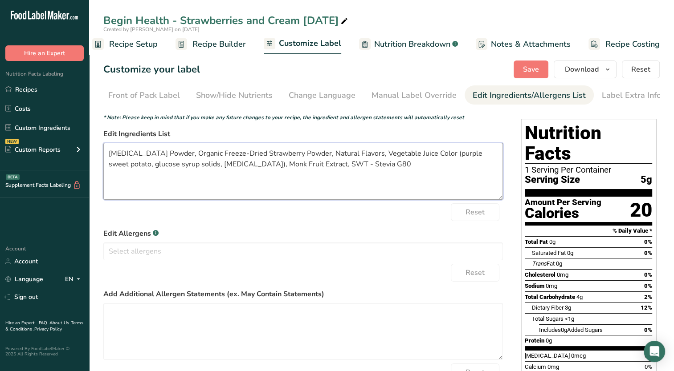
click at [295, 167] on textarea "[MEDICAL_DATA] Powder, Organic Freeze-Dried Strawberry Powder, Natural Flavors,…" at bounding box center [303, 171] width 400 height 57
click at [298, 167] on textarea "[MEDICAL_DATA] Powder, Organic Freeze-Dried Strawberry Powder, Natural Flavors,…" at bounding box center [303, 171] width 400 height 57
drag, startPoint x: 296, startPoint y: 164, endPoint x: 274, endPoint y: 167, distance: 22.4
click at [274, 167] on textarea "[MEDICAL_DATA] Powder, Organic Freeze-Dried Strawberry Powder, Natural Flavors,…" at bounding box center [303, 171] width 400 height 57
drag, startPoint x: 308, startPoint y: 164, endPoint x: 294, endPoint y: 172, distance: 16.5
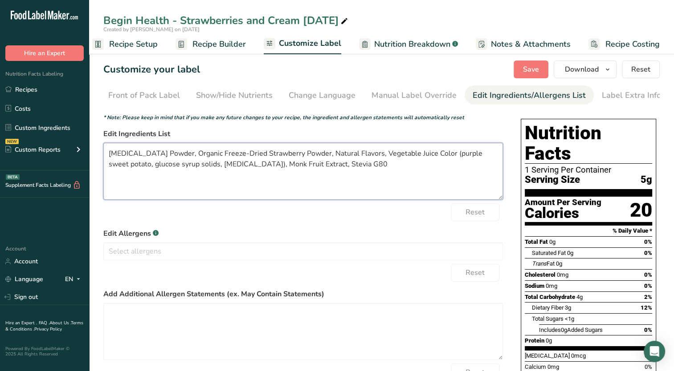
click at [294, 172] on textarea "[MEDICAL_DATA] Powder, Organic Freeze-Dried Strawberry Powder, Natural Flavors,…" at bounding box center [303, 171] width 400 height 57
type textarea "[MEDICAL_DATA] Powder, Organic Freeze-Dried Strawberry Powder, Natural Flavors,…"
click at [526, 67] on span "Save" at bounding box center [531, 69] width 16 height 11
click at [31, 90] on link "Recipes" at bounding box center [44, 89] width 89 height 17
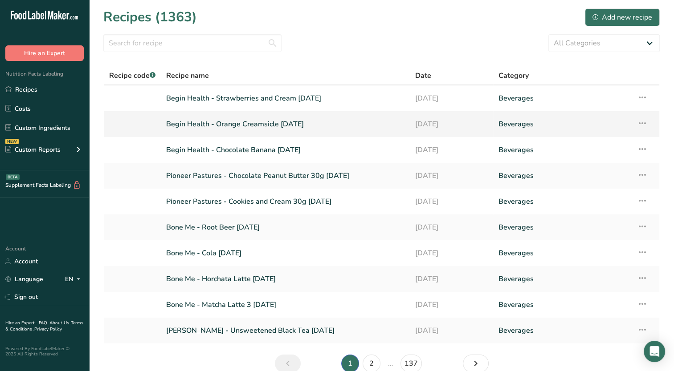
click at [214, 126] on link "Begin Health - Orange Creamsicle [DATE]" at bounding box center [285, 124] width 238 height 19
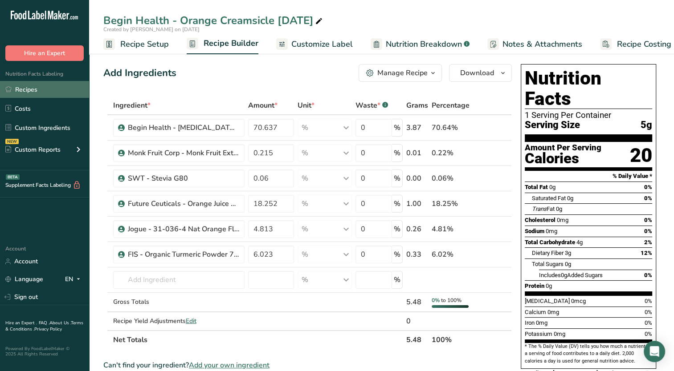
click at [28, 91] on link "Recipes" at bounding box center [44, 89] width 89 height 17
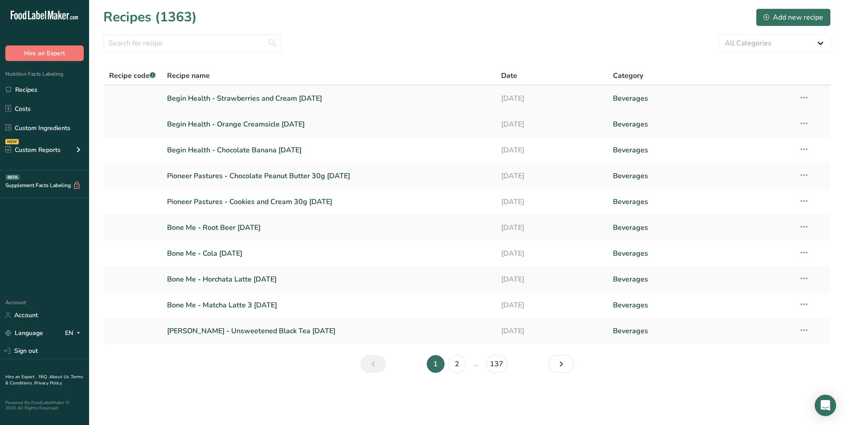
click at [288, 101] on link "Begin Health - Strawberries and Cream [DATE]" at bounding box center [329, 98] width 324 height 19
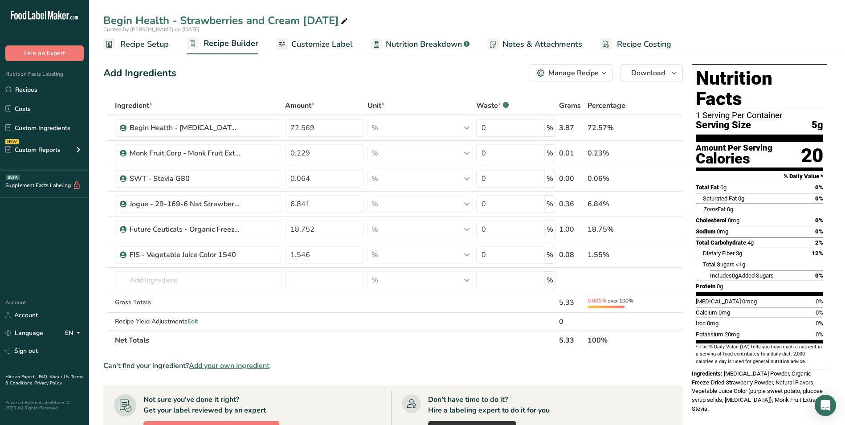
click at [335, 47] on span "Customize Label" at bounding box center [321, 44] width 61 height 12
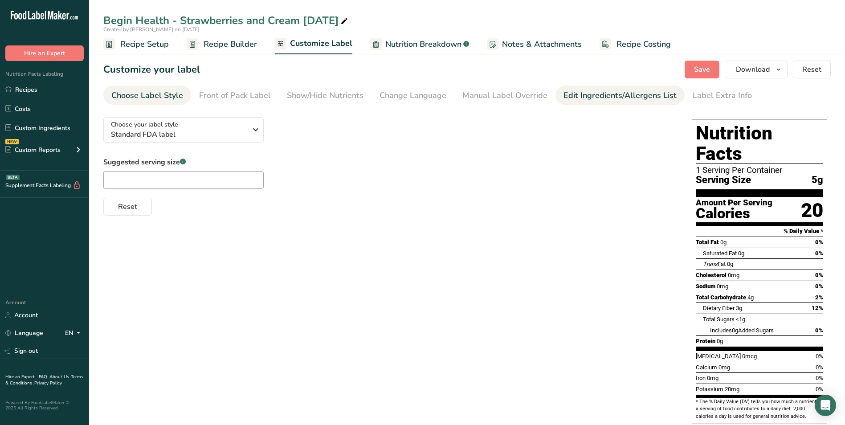
click at [634, 87] on link "Edit Ingredients/Allergens List" at bounding box center [619, 96] width 113 height 20
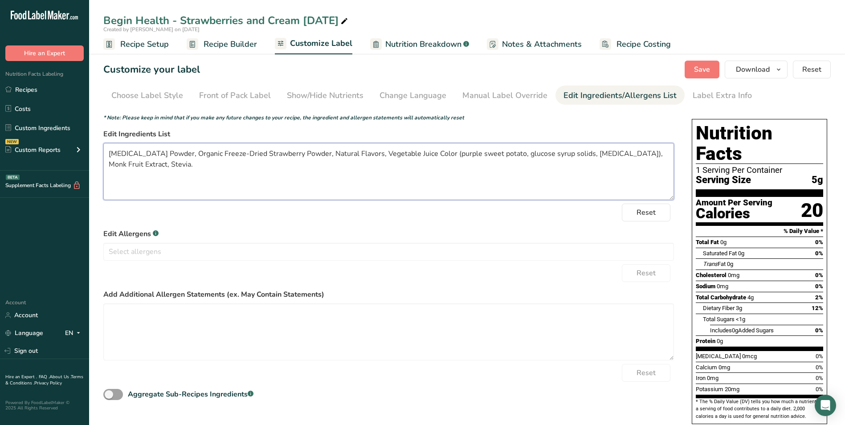
drag, startPoint x: 159, startPoint y: 173, endPoint x: 105, endPoint y: 156, distance: 57.0
click at [105, 156] on textarea "[MEDICAL_DATA] Powder, Organic Freeze-Dried Strawberry Powder, Natural Flavors,…" at bounding box center [388, 171] width 571 height 57
click at [23, 86] on link "Recipes" at bounding box center [44, 89] width 89 height 17
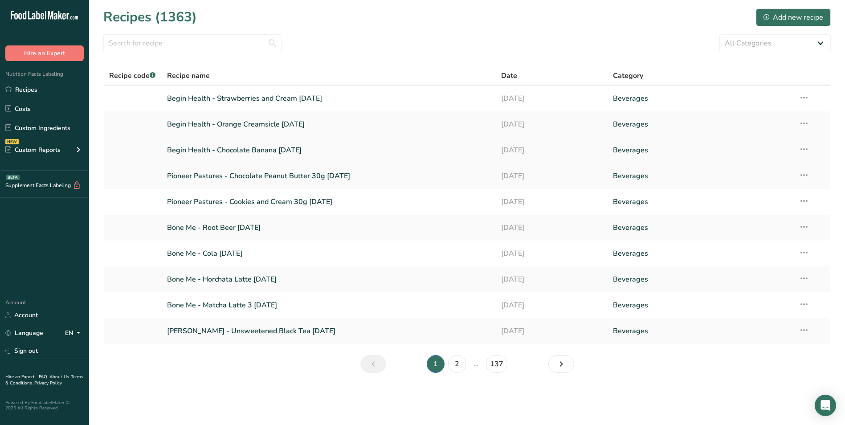
click at [213, 153] on link "Begin Health - Chocolate Banana [DATE]" at bounding box center [329, 150] width 324 height 19
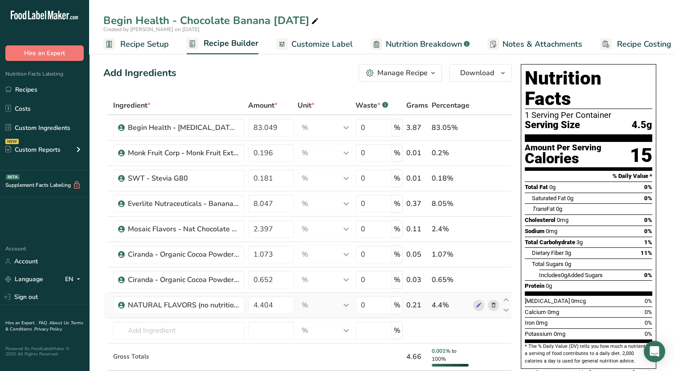
click at [493, 305] on icon at bounding box center [493, 305] width 6 height 9
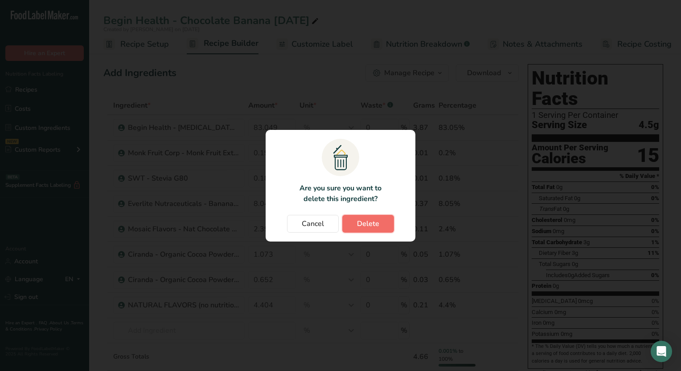
click at [369, 223] on span "Delete" at bounding box center [368, 224] width 22 height 11
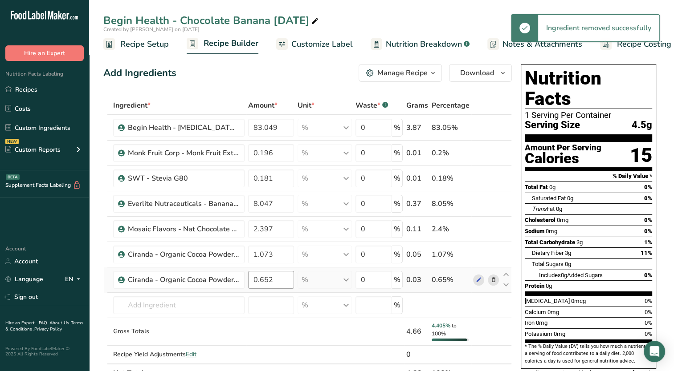
scroll to position [134, 0]
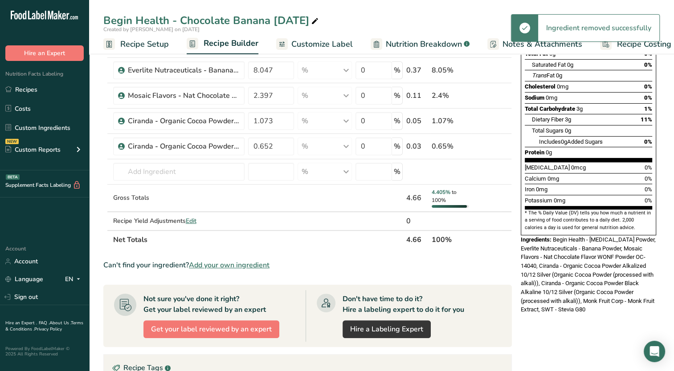
click at [235, 265] on span "Add your own ingredient" at bounding box center [229, 265] width 81 height 11
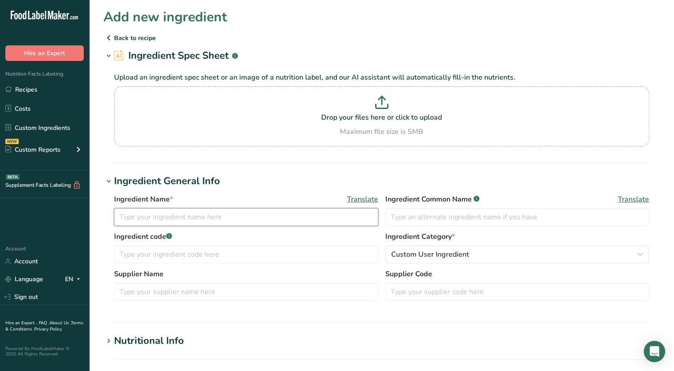
click at [216, 222] on input "text" at bounding box center [246, 217] width 264 height 18
type input "Jogue - Natural Ripe Banana Flavor WONF SD 29-164-6"
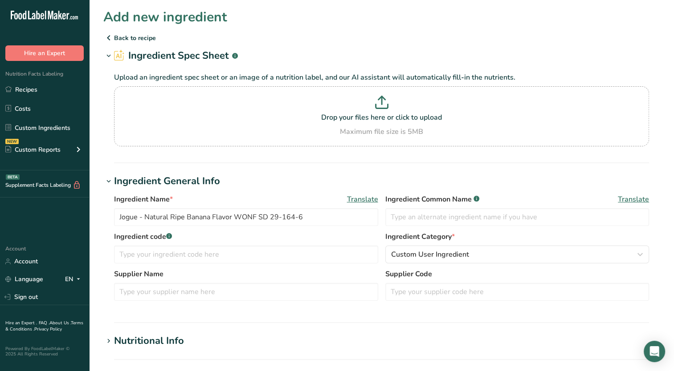
click at [335, 177] on h1 "Ingredient General Info" at bounding box center [381, 181] width 556 height 15
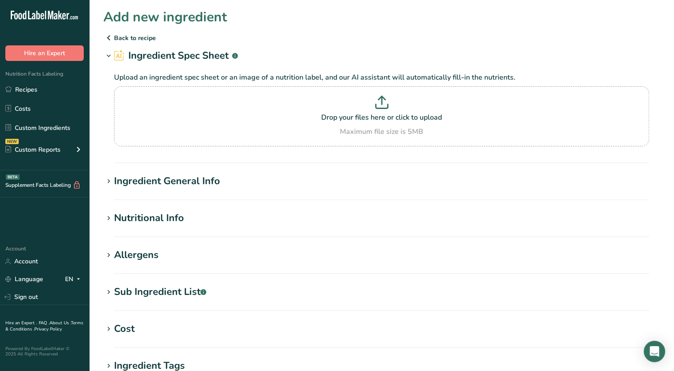
click at [107, 183] on icon at bounding box center [109, 181] width 8 height 12
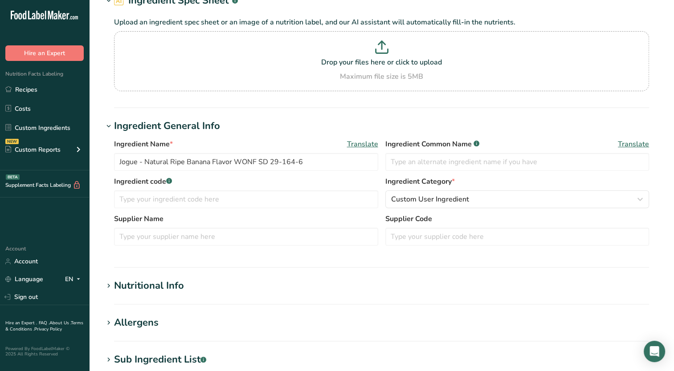
scroll to position [178, 0]
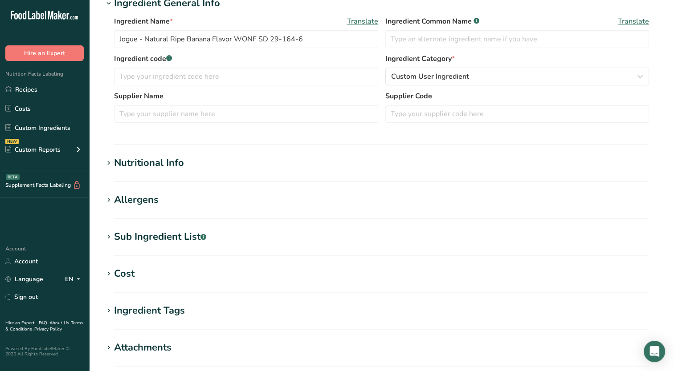
click at [109, 164] on icon at bounding box center [109, 163] width 8 height 12
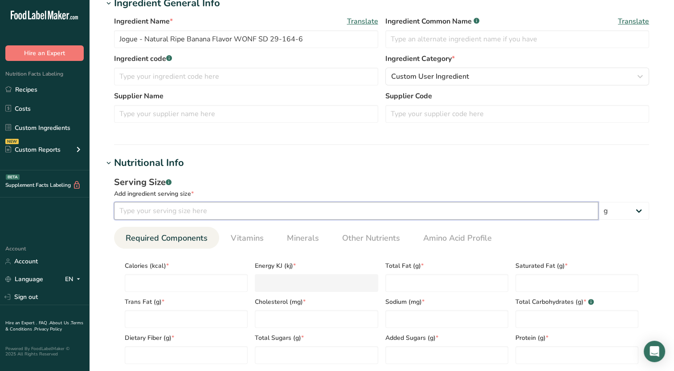
click at [296, 212] on input "number" at bounding box center [356, 211] width 484 height 18
type input "100"
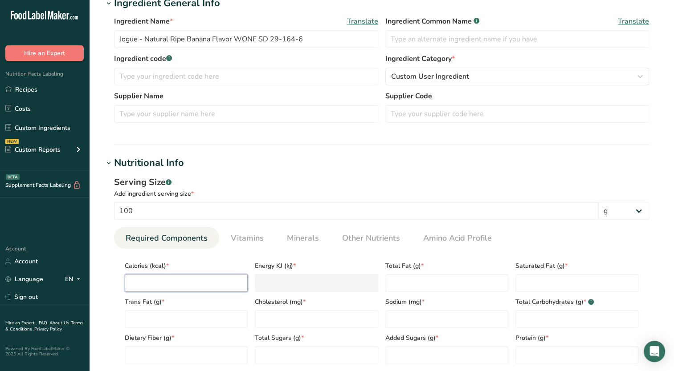
click at [246, 277] on input "number" at bounding box center [186, 283] width 123 height 18
click at [157, 287] on input "number" at bounding box center [186, 283] width 123 height 18
type input "3"
type KJ "12.6"
type input "33"
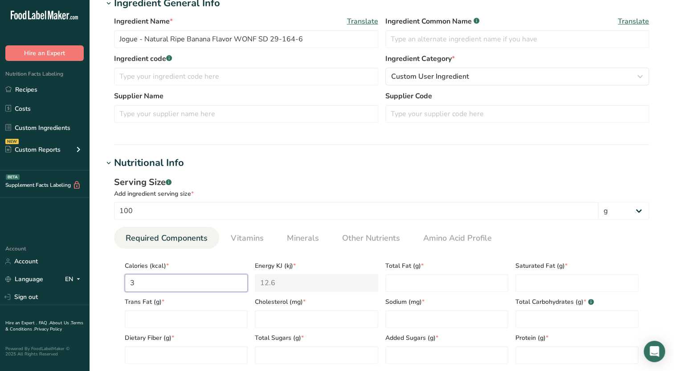
type KJ "138.1"
type input "332"
type KJ "1389.1"
type input "332.9"
type KJ "1392.9"
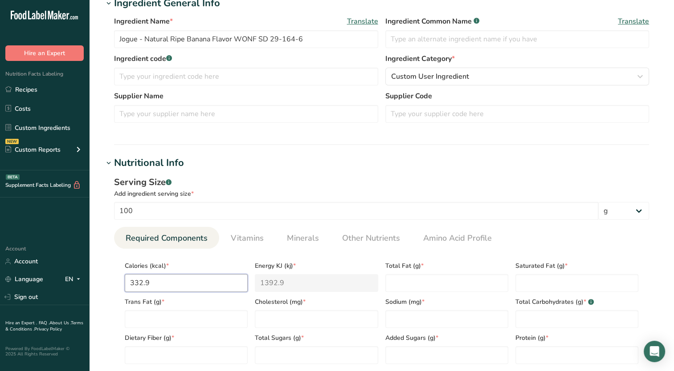
type input "332.98"
type KJ "1393.2"
type input "332.98"
click at [371, 240] on span "Other Nutrients" at bounding box center [371, 238] width 58 height 12
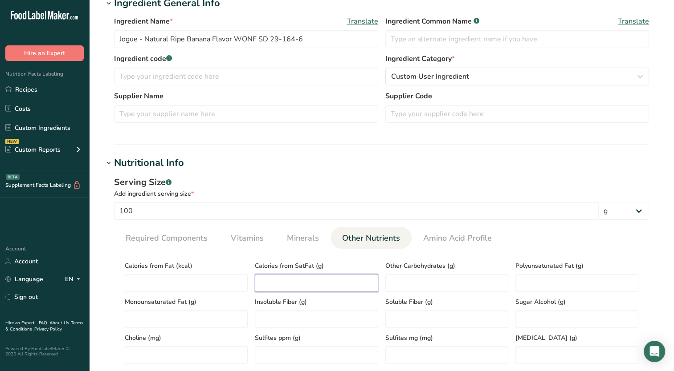
click at [300, 281] on SatFat "number" at bounding box center [316, 283] width 123 height 18
type SatFat "0.1"
click at [185, 286] on Fat "number" at bounding box center [186, 283] width 123 height 18
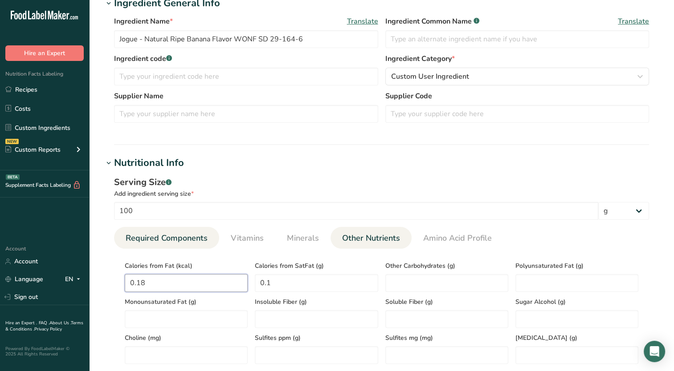
type Fat "0.18"
click at [147, 239] on span "Required Components" at bounding box center [167, 238] width 82 height 12
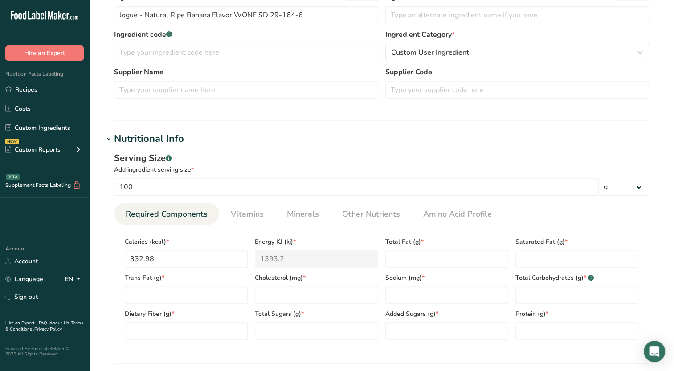
scroll to position [223, 0]
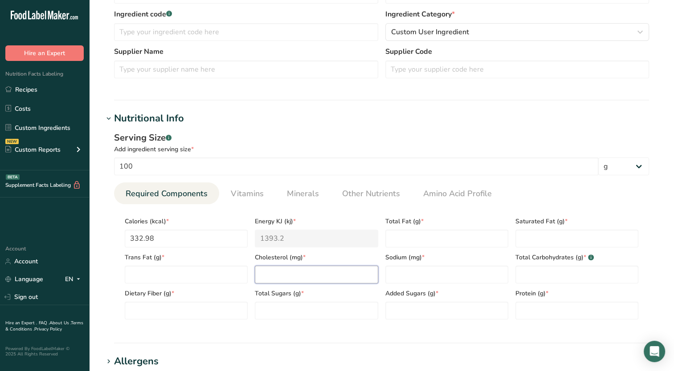
click at [303, 274] on input "number" at bounding box center [316, 275] width 123 height 18
click at [539, 272] on Carbohydrates "number" at bounding box center [576, 275] width 123 height 18
type Carbohydrates "81.28"
click at [156, 315] on Fiber "number" at bounding box center [186, 311] width 123 height 18
type Fiber "80.80"
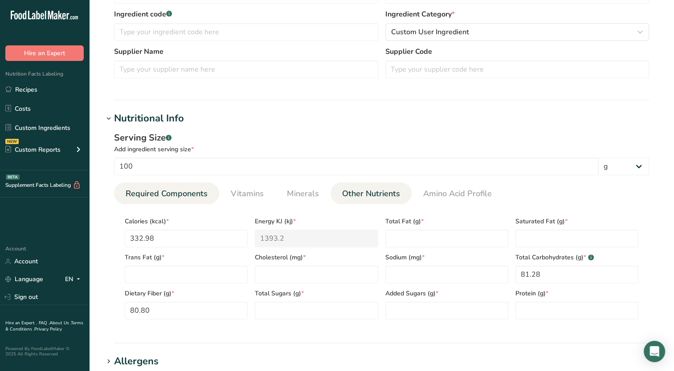
click at [390, 192] on span "Other Nutrients" at bounding box center [371, 194] width 58 height 12
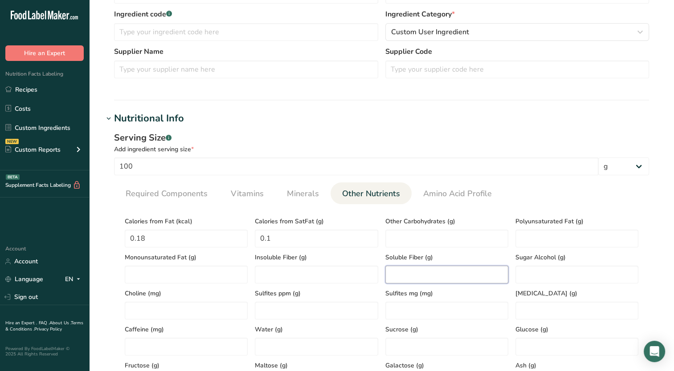
click at [431, 269] on Fiber "number" at bounding box center [446, 275] width 123 height 18
type Fiber "80.75"
click at [180, 200] on link "Required Components" at bounding box center [166, 194] width 89 height 23
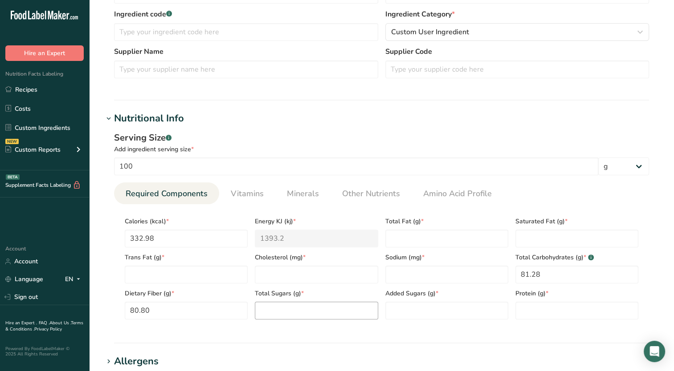
drag, startPoint x: 310, startPoint y: 324, endPoint x: 308, endPoint y: 317, distance: 7.3
click at [309, 323] on section "Calories (kcal) * 332.98 Energy KJ (kj) * 1393.2 Total Fat (g) * Saturated Fat …" at bounding box center [381, 265] width 535 height 122
click at [308, 316] on Sugars "number" at bounding box center [316, 311] width 123 height 18
type Sugars "0.46"
type Sugars "0"
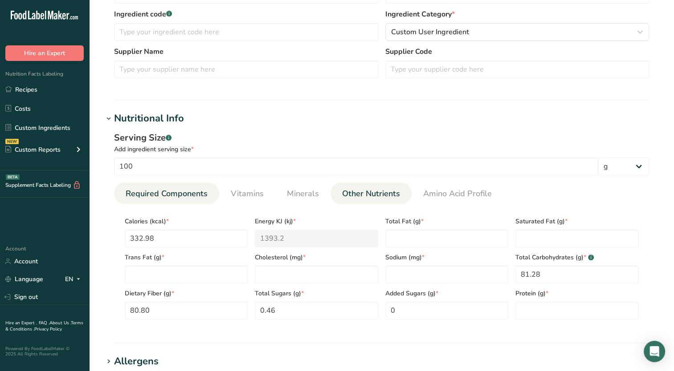
click at [359, 190] on span "Other Nutrients" at bounding box center [371, 194] width 58 height 12
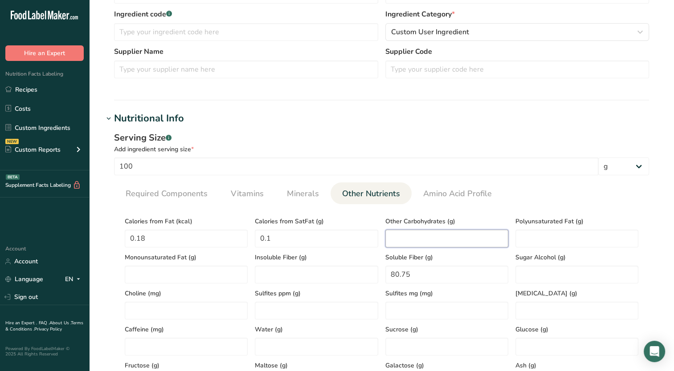
click at [425, 245] on Carbohydrates "number" at bounding box center [446, 239] width 123 height 18
type Carbohydrates "0.02"
drag, startPoint x: 145, startPoint y: 189, endPoint x: 182, endPoint y: 208, distance: 41.8
click at [145, 188] on span "Required Components" at bounding box center [167, 194] width 82 height 12
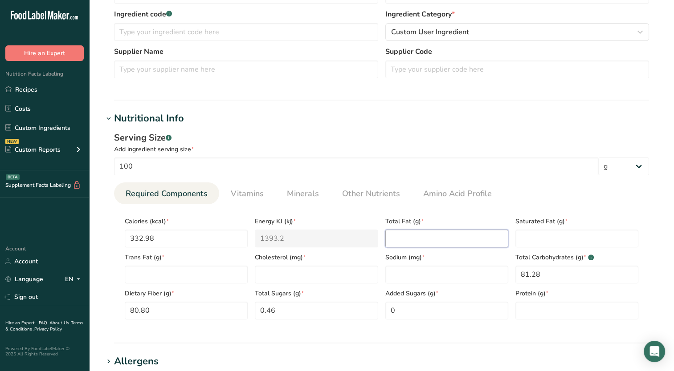
click at [421, 230] on Fat "number" at bounding box center [446, 239] width 123 height 18
type Fat "0.02"
type Fat "0.01"
type Fat "0"
type input "0"
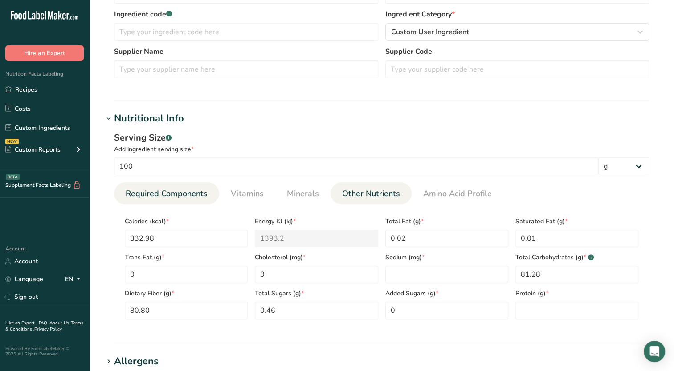
click at [355, 199] on span "Other Nutrients" at bounding box center [371, 194] width 58 height 12
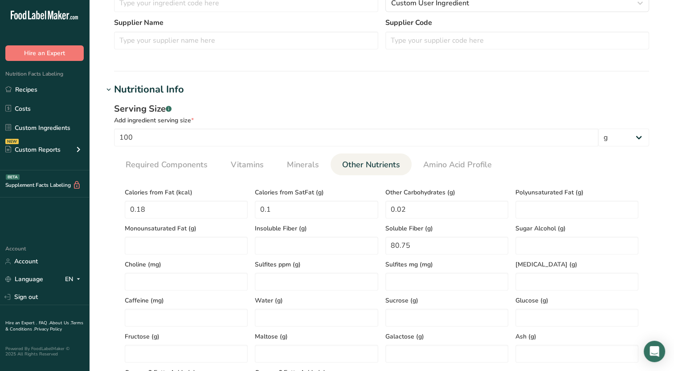
scroll to position [312, 0]
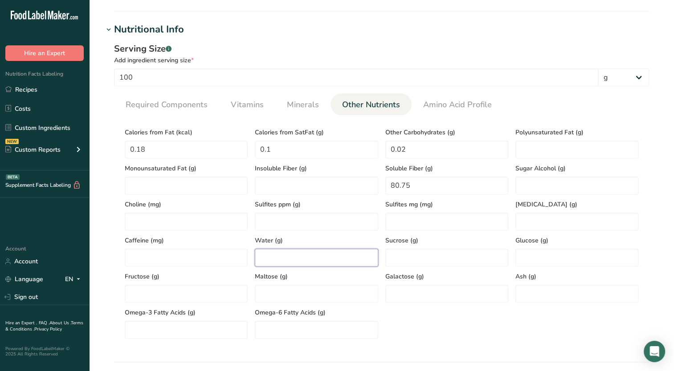
click at [282, 256] on input "number" at bounding box center [316, 258] width 123 height 18
type input "1.91"
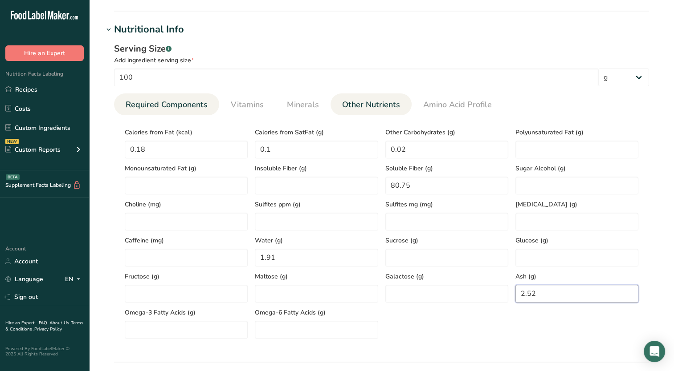
type input "2.52"
click at [162, 99] on span "Required Components" at bounding box center [167, 105] width 82 height 12
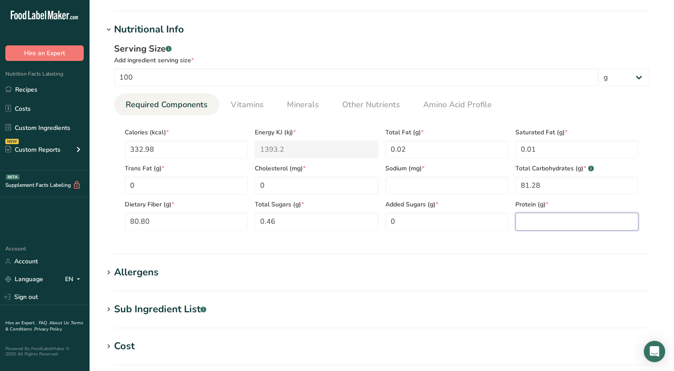
click at [521, 226] on input "number" at bounding box center [576, 222] width 123 height 18
type input "1.92"
click at [250, 106] on span "Vitamins" at bounding box center [247, 105] width 33 height 12
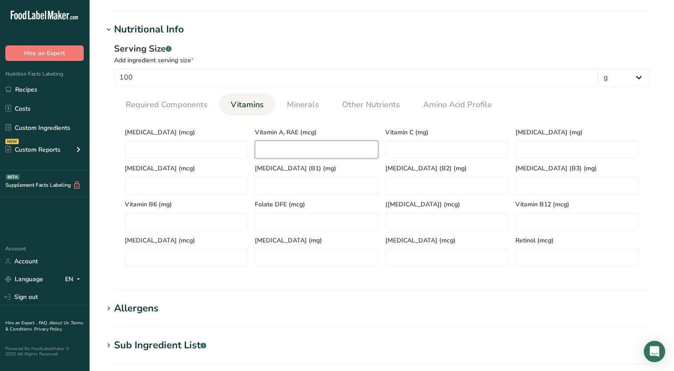
click at [292, 147] on RAE "number" at bounding box center [316, 150] width 123 height 18
type RAE "1"
click at [452, 147] on C "number" at bounding box center [446, 150] width 123 height 18
type C "0.14"
drag, startPoint x: 269, startPoint y: 151, endPoint x: 256, endPoint y: 157, distance: 14.4
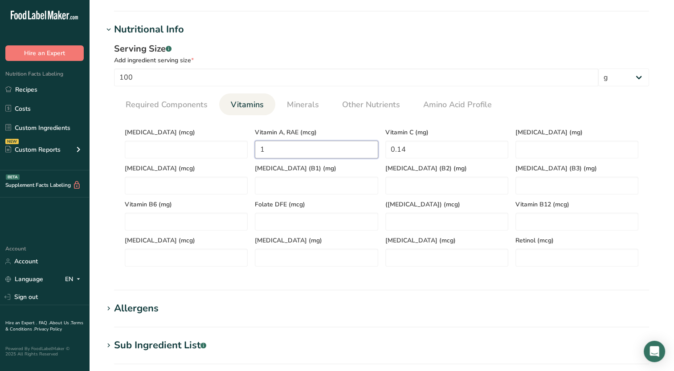
click at [256, 157] on RAE "1" at bounding box center [316, 150] width 123 height 18
type RAE "0.12"
click at [296, 109] on span "Minerals" at bounding box center [303, 105] width 32 height 12
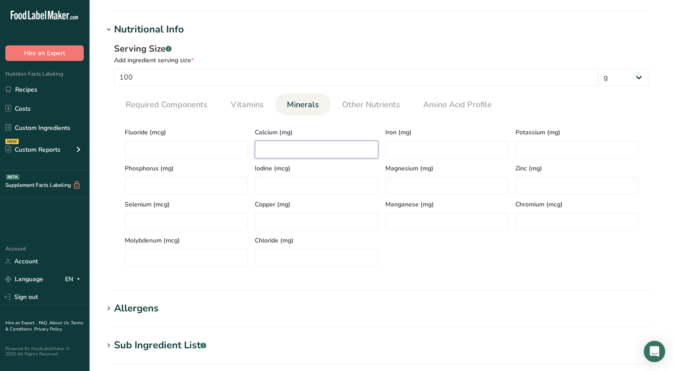
click at [333, 151] on input "number" at bounding box center [316, 150] width 123 height 18
type input "721.16"
click at [430, 154] on input "number" at bounding box center [446, 150] width 123 height 18
type input "0.01"
click at [568, 150] on input "number" at bounding box center [576, 150] width 123 height 18
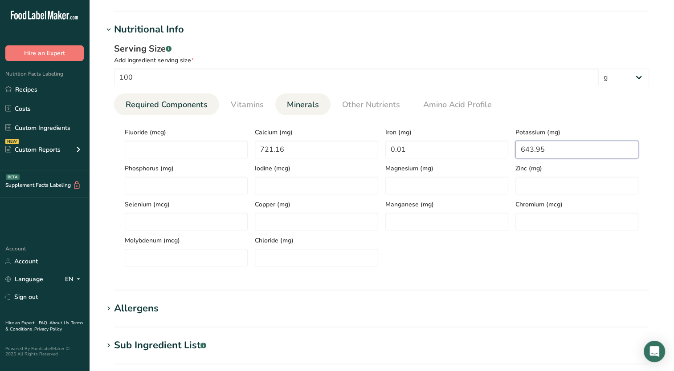
type input "643.95"
click at [182, 102] on span "Required Components" at bounding box center [167, 105] width 82 height 12
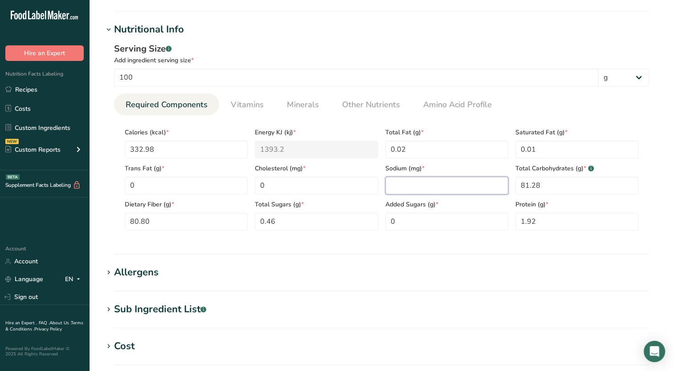
click at [393, 177] on input "number" at bounding box center [446, 186] width 123 height 18
type input "16.36"
click at [363, 271] on h1 "Allergens" at bounding box center [381, 272] width 556 height 15
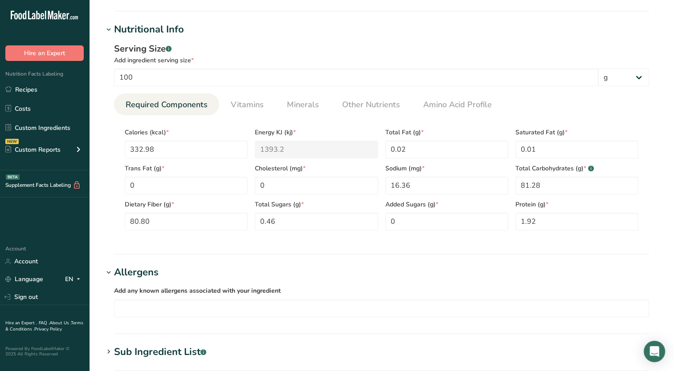
scroll to position [567, 0]
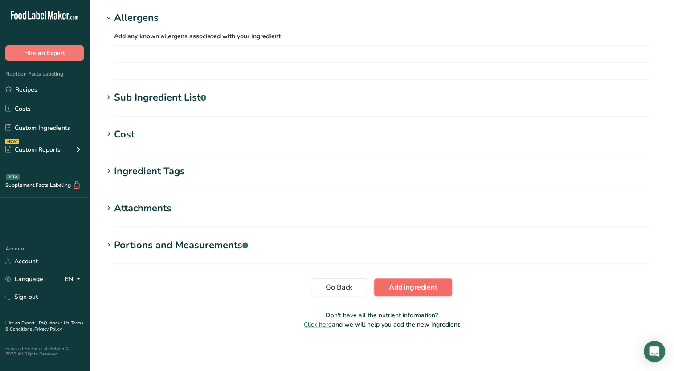
click at [414, 286] on span "Add ingredient" at bounding box center [413, 287] width 49 height 11
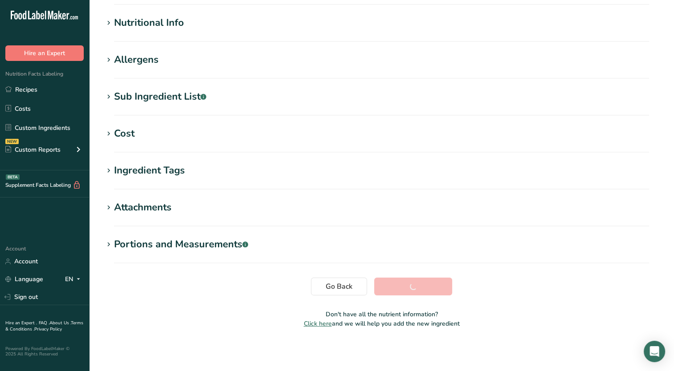
scroll to position [107, 0]
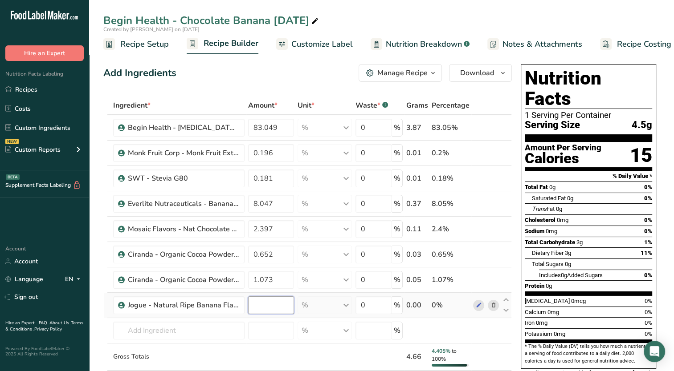
click at [261, 307] on input "number" at bounding box center [271, 306] width 46 height 18
type input "4.404"
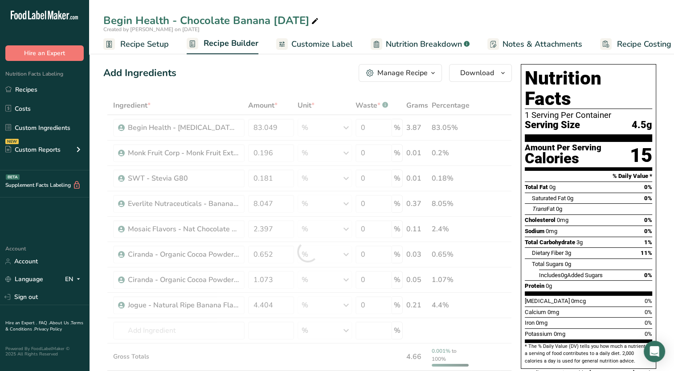
click at [548, 272] on span "Includes 0g Added Sugars" at bounding box center [571, 275] width 64 height 7
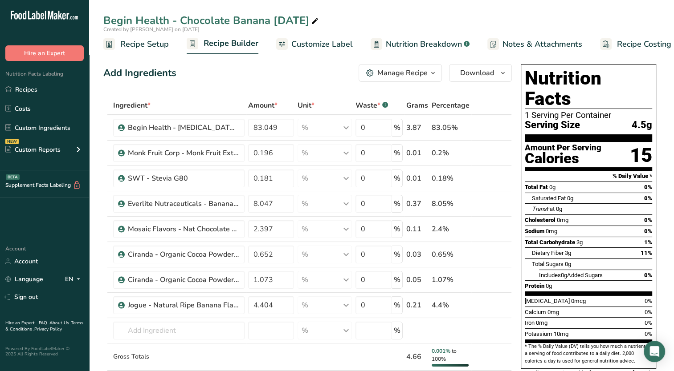
click at [326, 46] on span "Customize Label" at bounding box center [321, 44] width 61 height 12
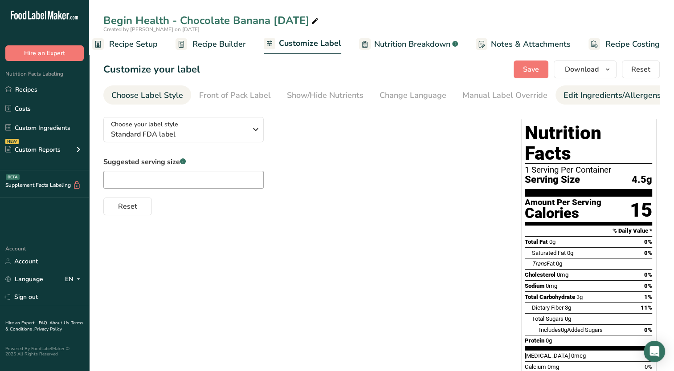
click at [583, 100] on div "Edit Ingredients/Allergens List" at bounding box center [619, 96] width 113 height 12
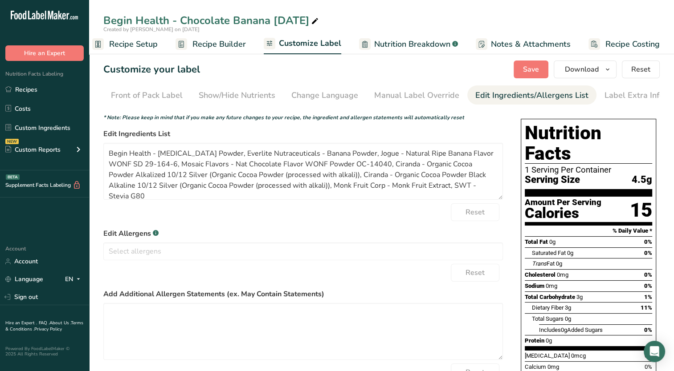
scroll to position [0, 91]
click at [134, 91] on div "Front of Pack Label" at bounding box center [144, 96] width 72 height 12
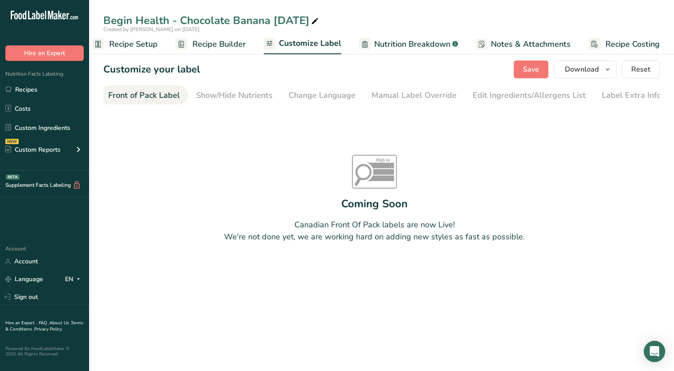
scroll to position [0, 86]
click at [527, 96] on div "Edit Ingredients/Allergens List" at bounding box center [533, 96] width 113 height 12
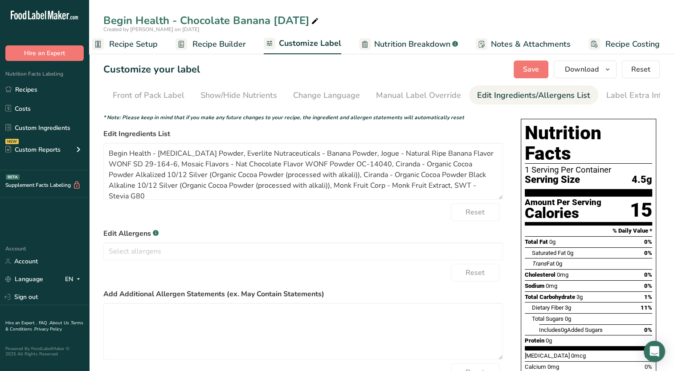
scroll to position [0, 91]
drag, startPoint x: 157, startPoint y: 154, endPoint x: 99, endPoint y: 156, distance: 57.9
click at [99, 156] on section "Customize your label Save Download Choose what to show on your downloaded label…" at bounding box center [381, 290] width 585 height 489
drag, startPoint x: 245, startPoint y: 155, endPoint x: 167, endPoint y: 152, distance: 78.9
click at [167, 152] on textarea "[MEDICAL_DATA] Powder, Everlite Nutraceuticals - Banana Powder, Jogue - Natural…" at bounding box center [303, 171] width 400 height 57
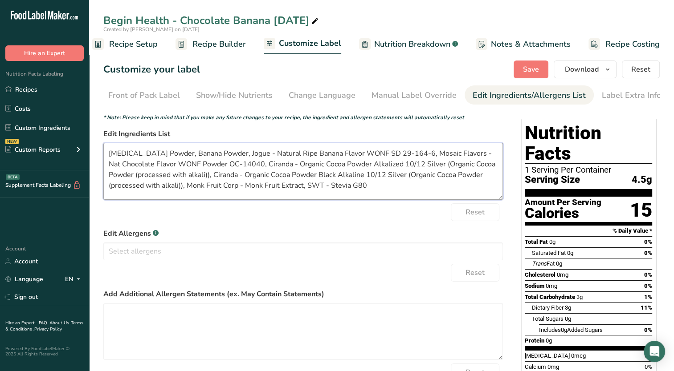
drag, startPoint x: 221, startPoint y: 152, endPoint x: 402, endPoint y: 148, distance: 181.3
click at [402, 148] on textarea "[MEDICAL_DATA] Powder, Banana Powder, Jogue - Natural Ripe Banana Flavor WONF S…" at bounding box center [303, 171] width 400 height 57
drag, startPoint x: 271, startPoint y: 153, endPoint x: 289, endPoint y: 167, distance: 22.5
click at [289, 167] on textarea "[MEDICAL_DATA] Powder, Banana Powder, Natural Flavors, Mosaic Flavors - Nat Cho…" at bounding box center [303, 171] width 400 height 57
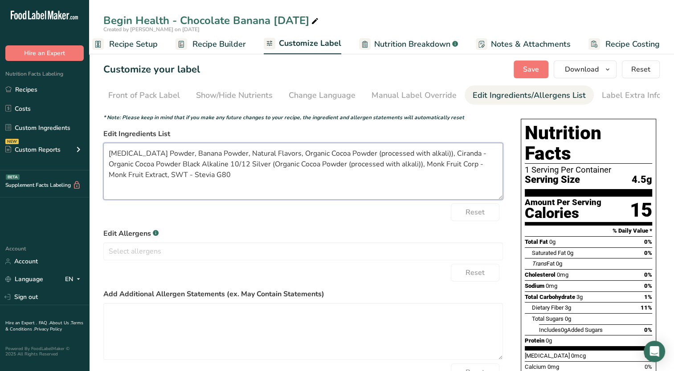
click at [422, 157] on textarea "[MEDICAL_DATA] Powder, Banana Powder, Natural Flavors, Organic Cocoa Powder (pr…" at bounding box center [303, 171] width 400 height 57
drag, startPoint x: 423, startPoint y: 156, endPoint x: 459, endPoint y: 167, distance: 37.8
click at [458, 167] on textarea "[MEDICAL_DATA] Powder, Banana Powder, Natural Flavors, Organic Cocoa Powder (pr…" at bounding box center [303, 171] width 400 height 57
click at [457, 167] on textarea "[MEDICAL_DATA] Powder, Banana Powder, Natural Flavors, Organic Cocoa Powder (pr…" at bounding box center [303, 171] width 400 height 57
drag, startPoint x: 423, startPoint y: 154, endPoint x: 457, endPoint y: 163, distance: 35.5
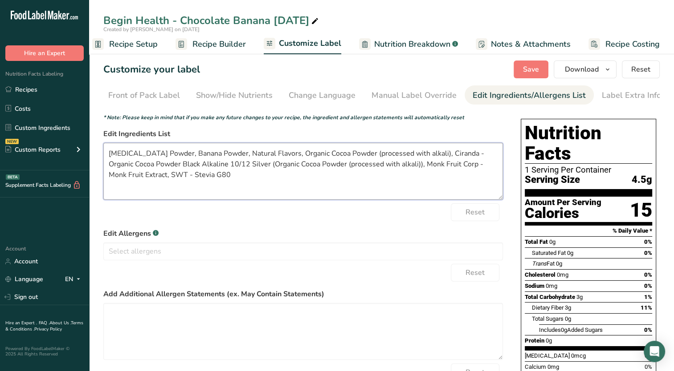
click at [457, 163] on textarea "[MEDICAL_DATA] Powder, Banana Powder, Natural Flavors, Organic Cocoa Powder (pr…" at bounding box center [303, 171] width 400 height 57
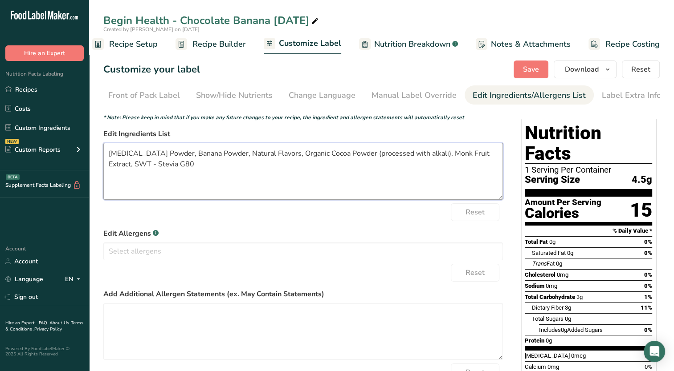
drag, startPoint x: 133, startPoint y: 168, endPoint x: 110, endPoint y: 167, distance: 22.3
click at [110, 167] on textarea "[MEDICAL_DATA] Powder, Banana Powder, Natural Flavors, Organic Cocoa Powder (pr…" at bounding box center [303, 171] width 400 height 57
drag, startPoint x: 146, startPoint y: 166, endPoint x: 127, endPoint y: 172, distance: 19.7
click at [127, 172] on textarea "[MEDICAL_DATA] Powder, Banana Powder, Natural Flavors, Organic Cocoa Powder (pr…" at bounding box center [303, 171] width 400 height 57
type textarea "[MEDICAL_DATA] Powder, Banana Powder, Natural Flavors, Organic Cocoa Powder (pr…"
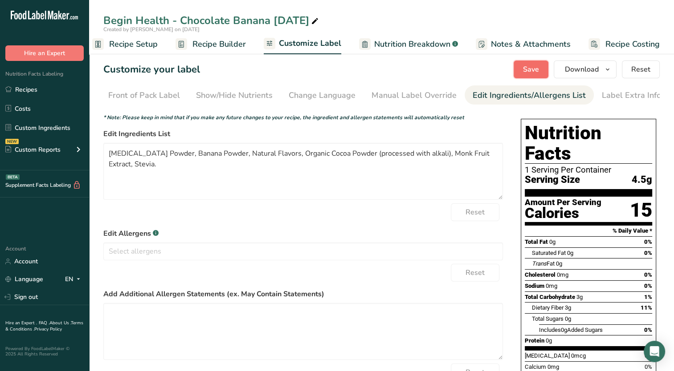
click at [526, 72] on span "Save" at bounding box center [531, 69] width 16 height 11
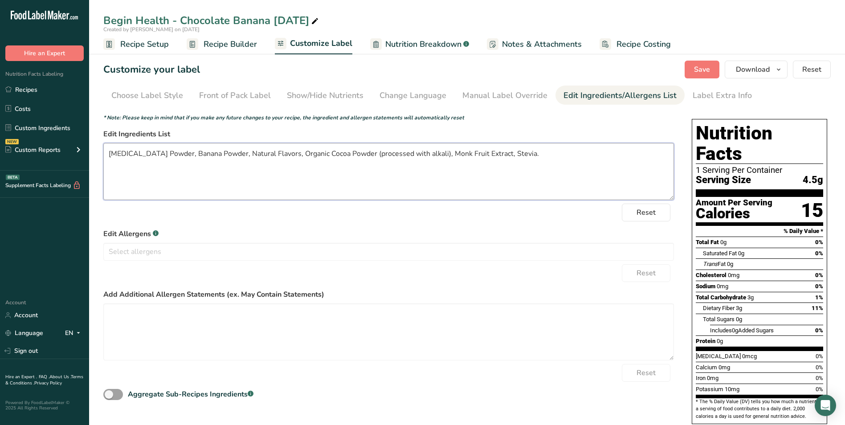
drag, startPoint x: 528, startPoint y: 156, endPoint x: 106, endPoint y: 163, distance: 422.7
click at [106, 163] on textarea "[MEDICAL_DATA] Powder, Banana Powder, Natural Flavors, Organic Cocoa Powder (pr…" at bounding box center [388, 171] width 571 height 57
click at [673, 73] on span "Save" at bounding box center [702, 69] width 16 height 11
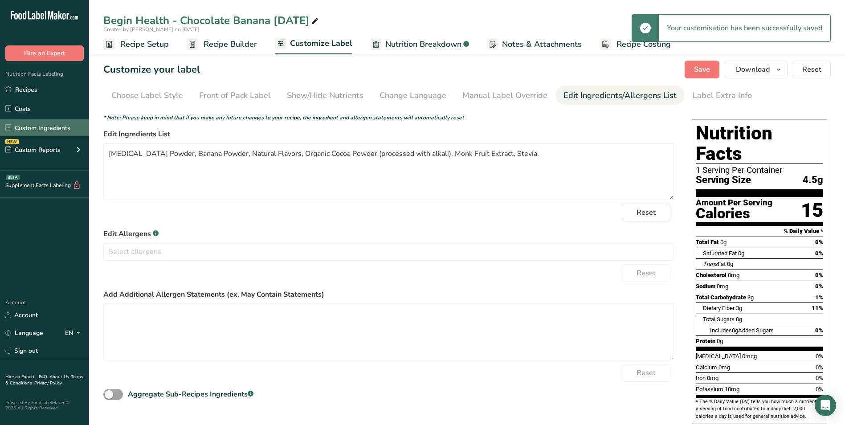
click at [46, 123] on link "Custom Ingredients" at bounding box center [44, 127] width 89 height 17
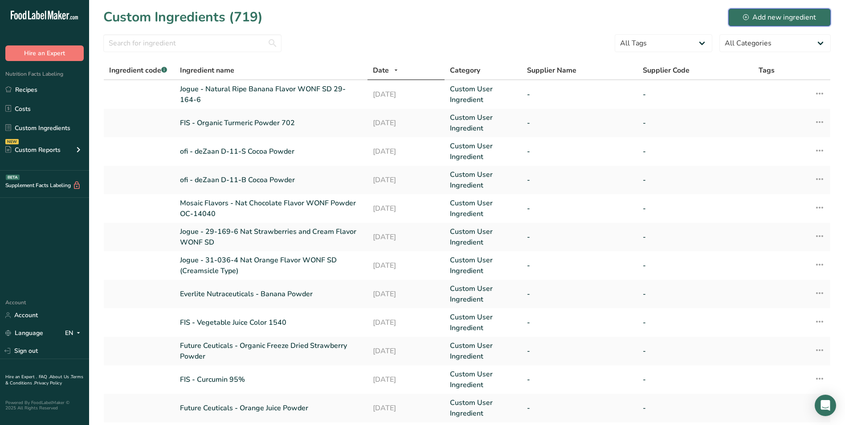
click at [673, 15] on div "Add new ingredient" at bounding box center [779, 17] width 73 height 11
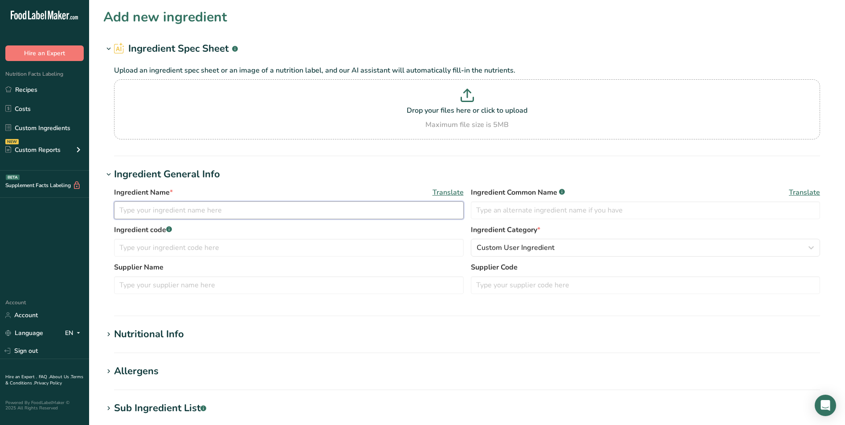
click at [256, 204] on input "text" at bounding box center [289, 210] width 350 height 18
type input "Treatt - Honey Treattarome 9802"
click at [251, 168] on h1 "Ingredient General Info" at bounding box center [466, 174] width 727 height 15
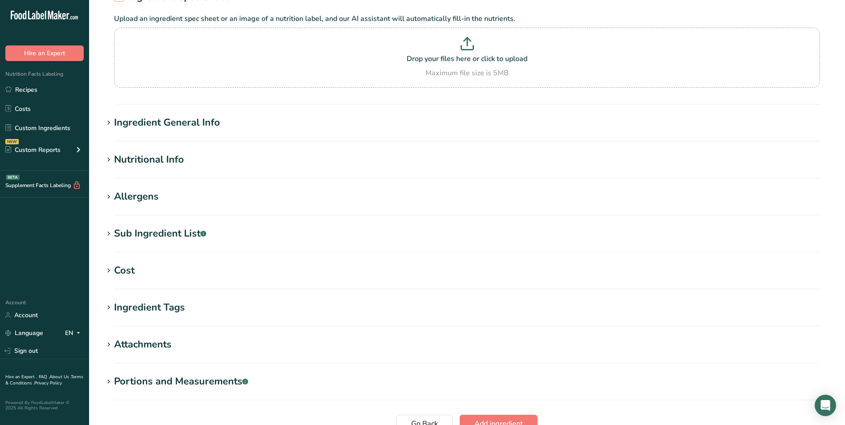
scroll to position [134, 0]
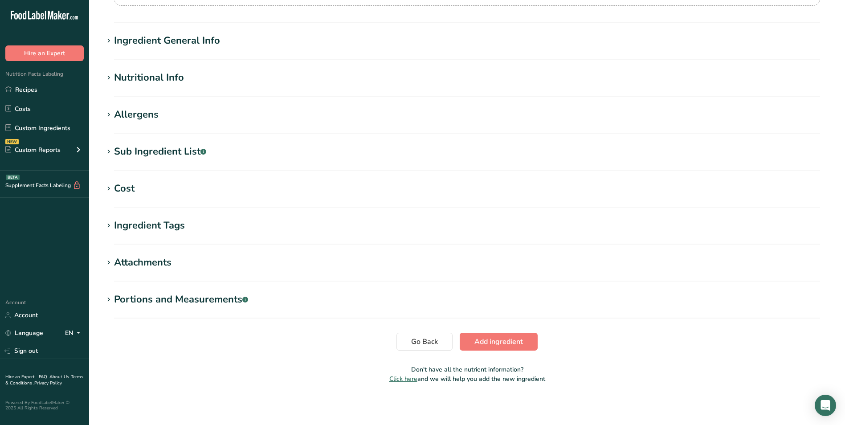
click at [109, 43] on icon at bounding box center [109, 41] width 8 height 12
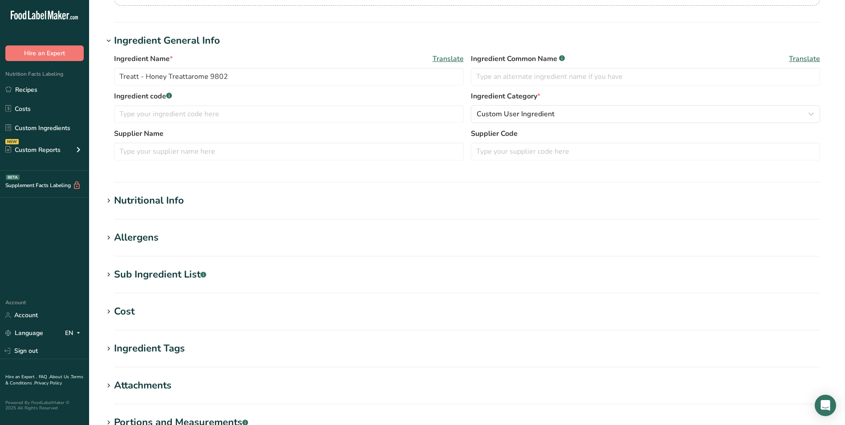
click at [106, 199] on icon at bounding box center [109, 201] width 8 height 12
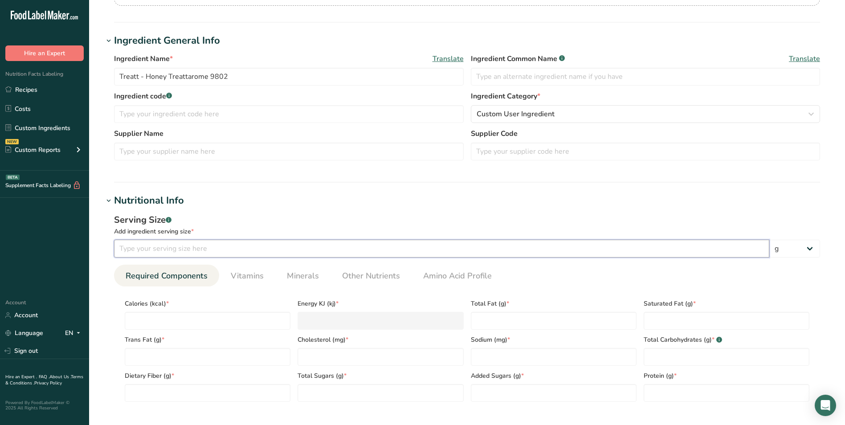
click at [143, 249] on input "number" at bounding box center [441, 249] width 655 height 18
type input "100"
click at [143, 319] on input "number" at bounding box center [208, 321] width 166 height 18
type input "3"
type KJ "12.6"
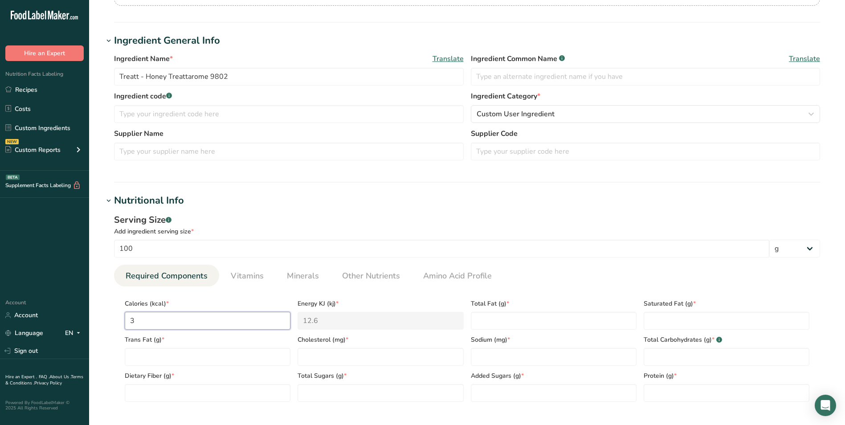
type input "3.5"
type KJ "14.6"
type input "3.5"
type Fat "0"
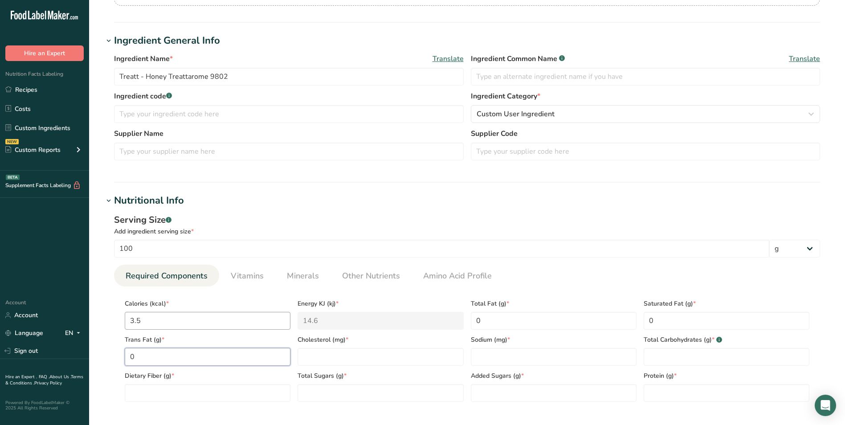
type Fat "0"
type input "0"
type Carbohydrates "0"
type Fiber "0"
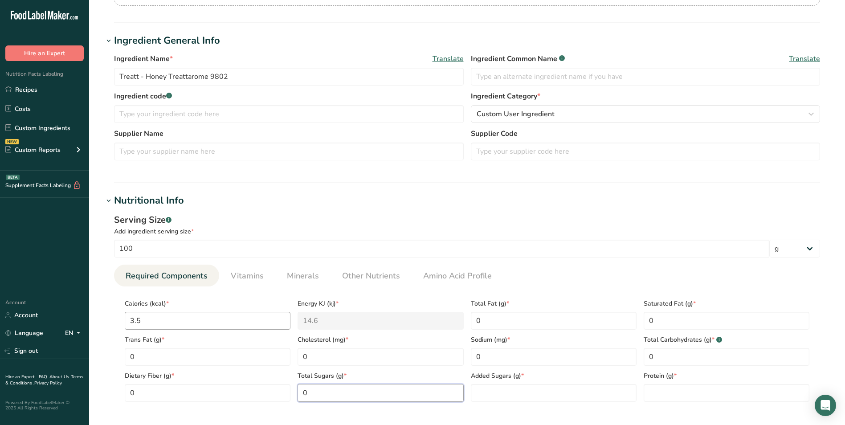
type Sugars "0"
type input "0"
click at [357, 278] on span "Other Nutrients" at bounding box center [371, 276] width 58 height 12
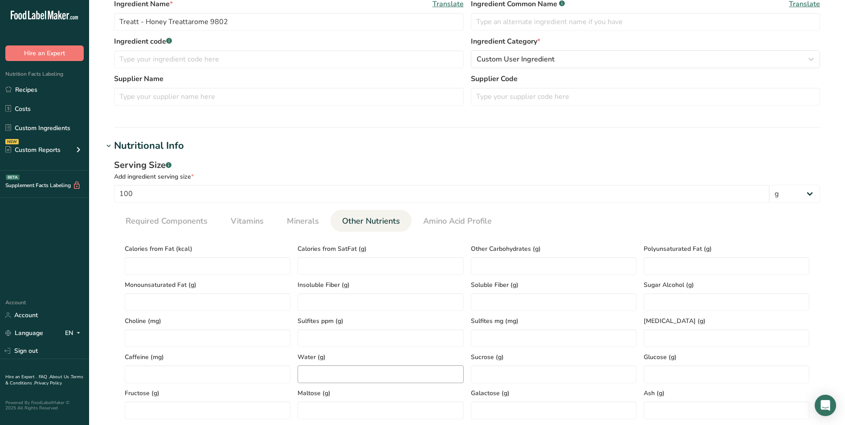
scroll to position [267, 0]
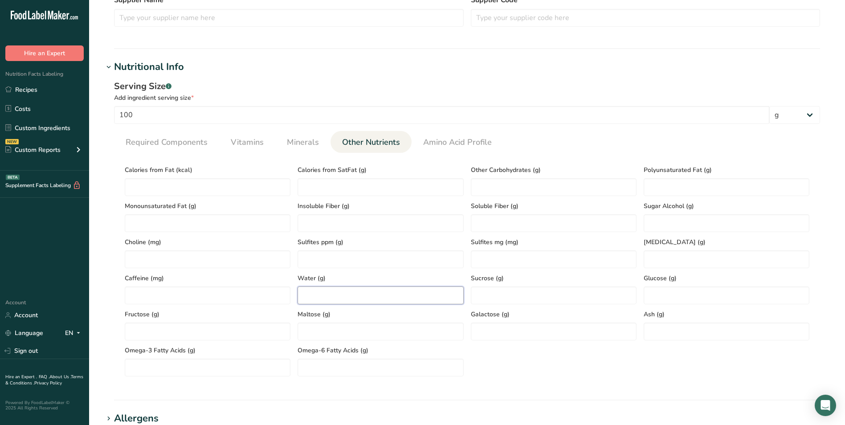
click at [365, 302] on input "number" at bounding box center [381, 295] width 166 height 18
type input "99.5"
click at [673, 139] on ul "Required Components Vitamins Minerals Other Nutrients Amino Acid Profile" at bounding box center [467, 142] width 706 height 22
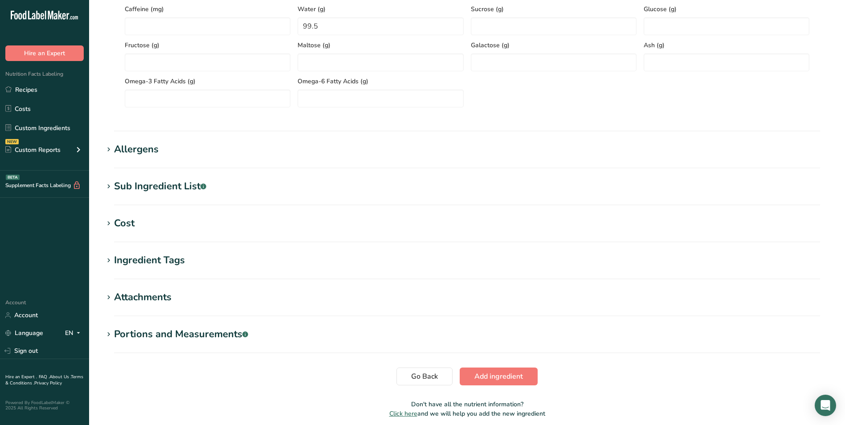
scroll to position [572, 0]
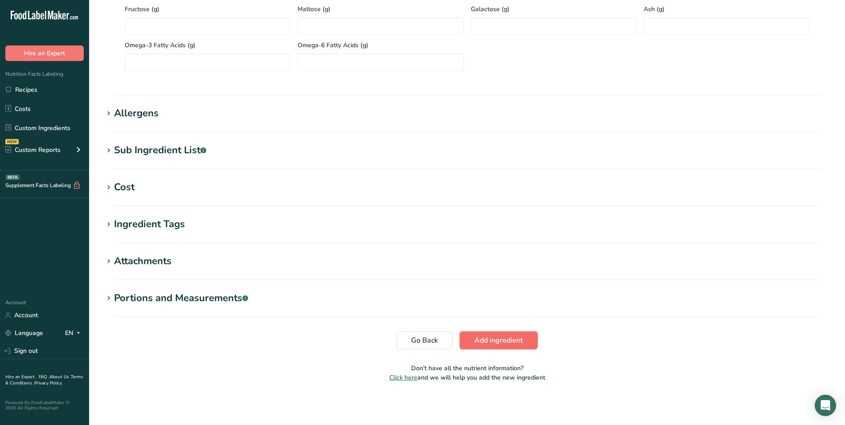
click at [499, 336] on span "Add ingredient" at bounding box center [498, 340] width 49 height 11
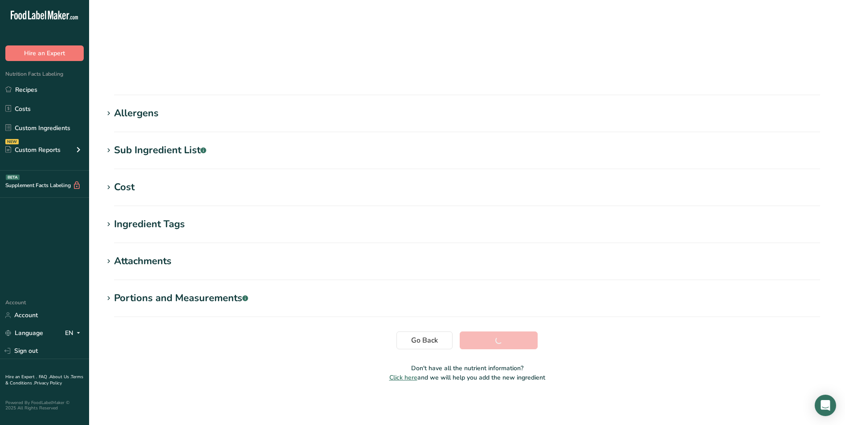
scroll to position [46, 0]
